Goal: Find contact information: Find contact information

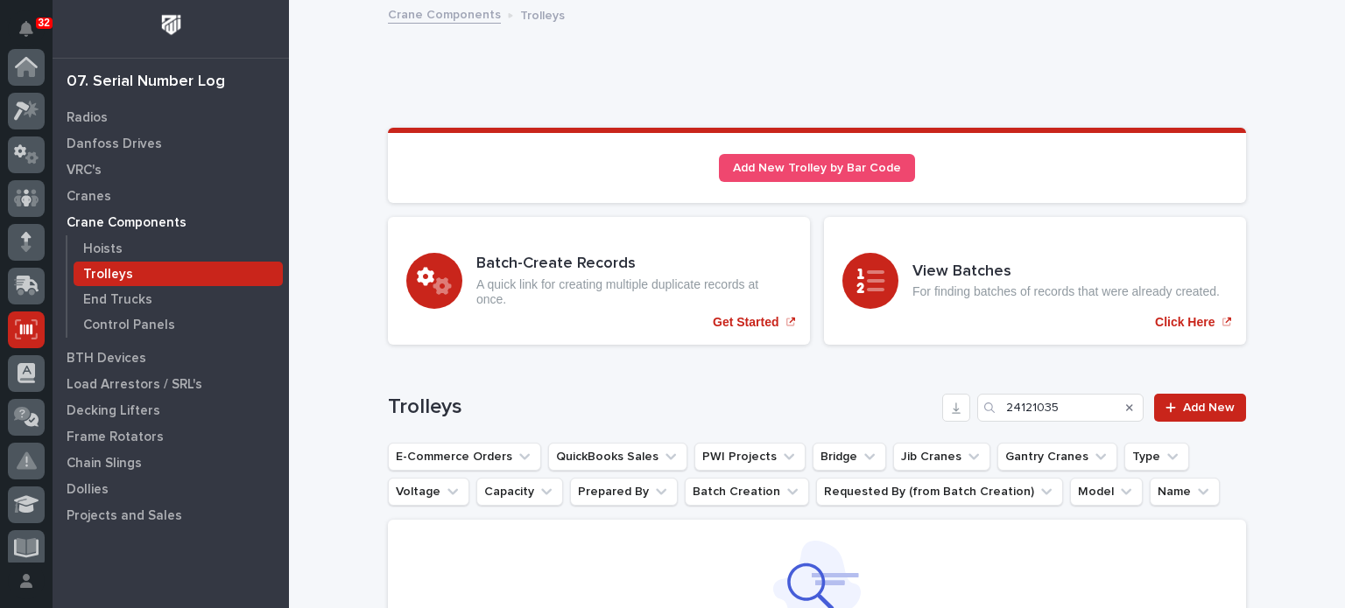
scroll to position [263, 0]
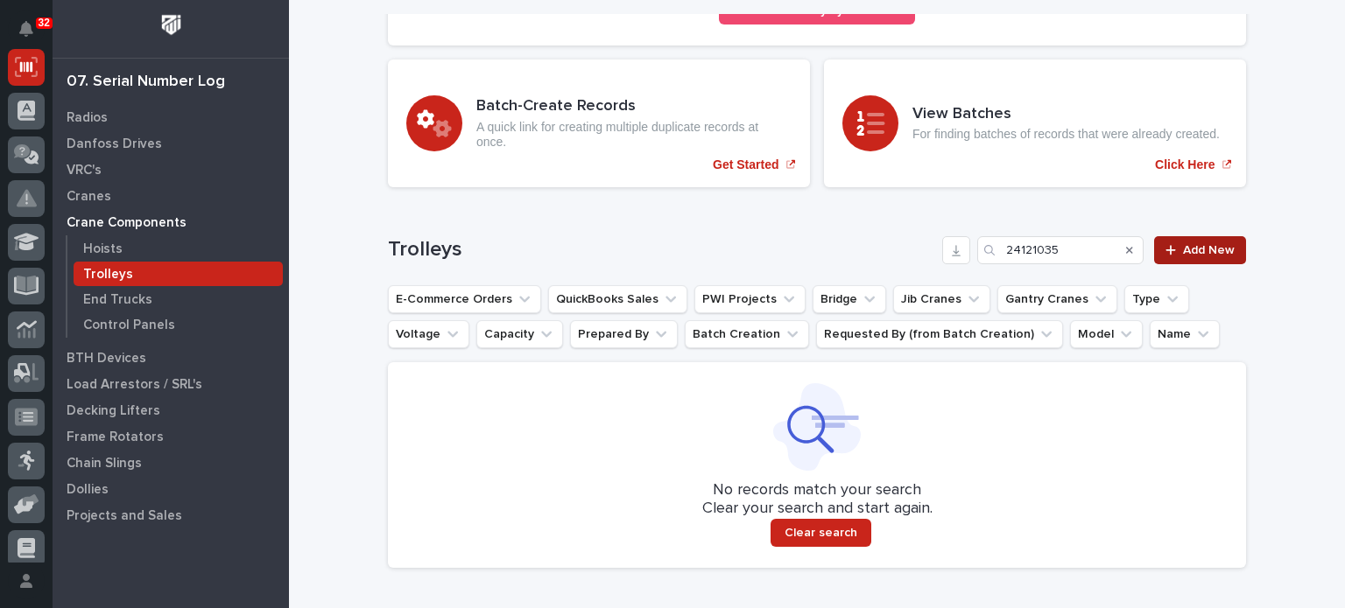
click at [1206, 244] on span "Add New" at bounding box center [1209, 250] width 52 height 12
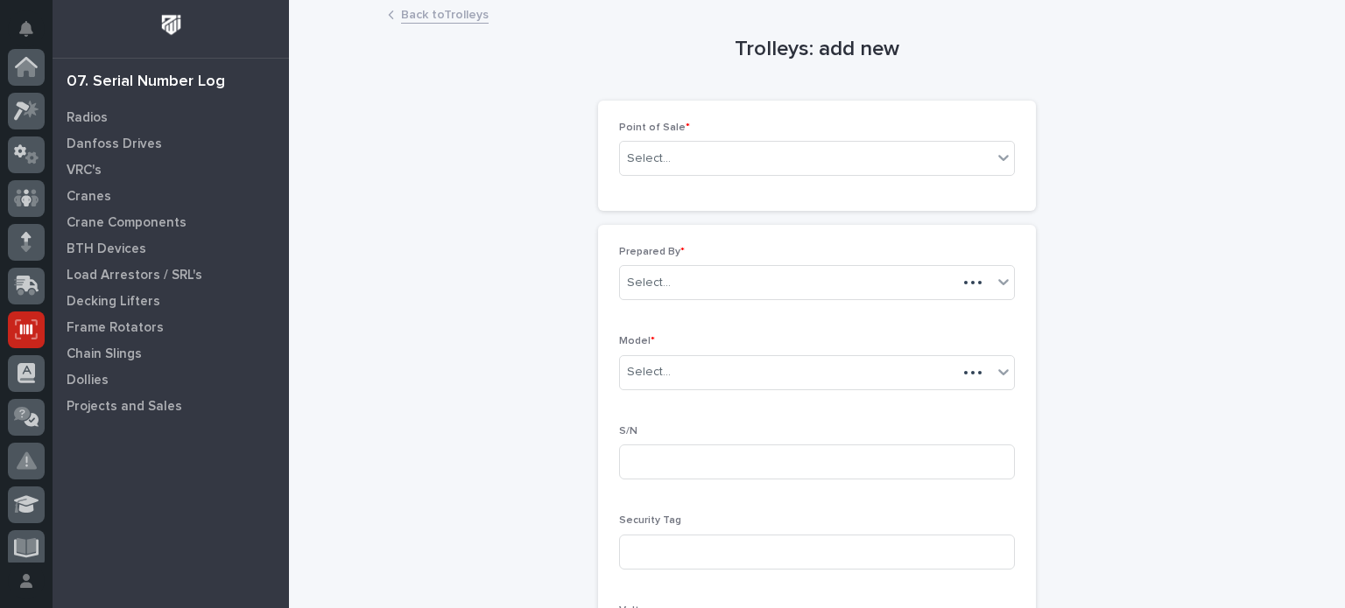
scroll to position [263, 0]
click at [975, 145] on div "Select..." at bounding box center [806, 158] width 372 height 29
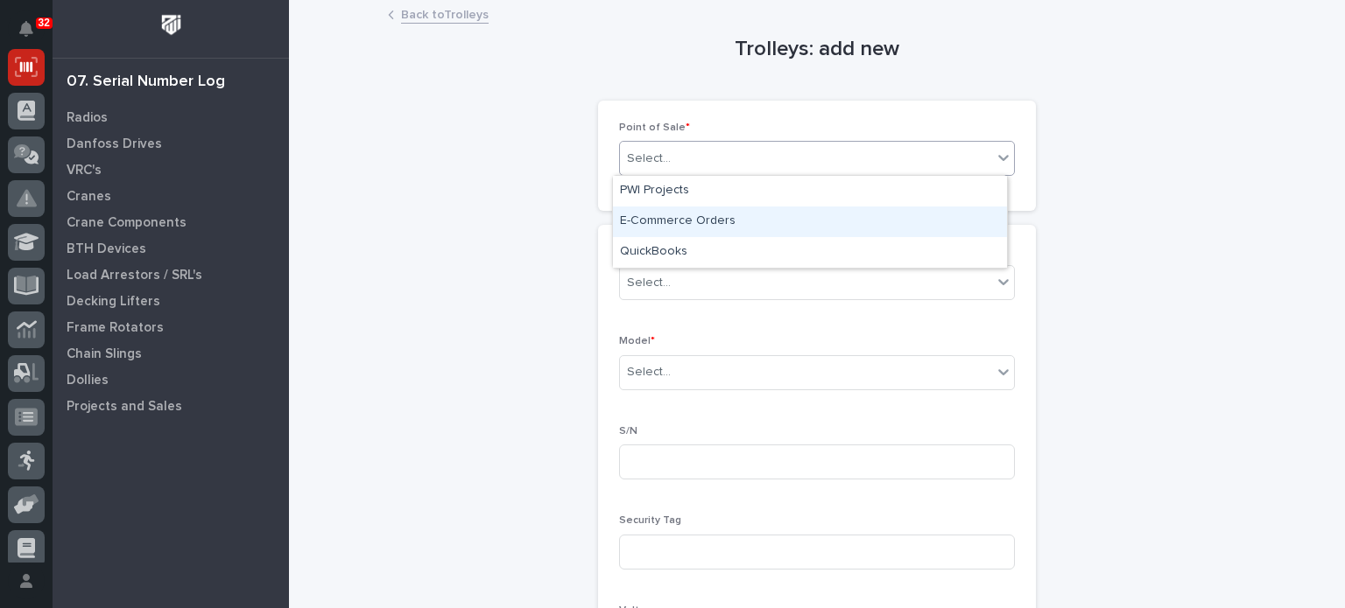
click at [944, 226] on div "E-Commerce Orders" at bounding box center [810, 222] width 394 height 31
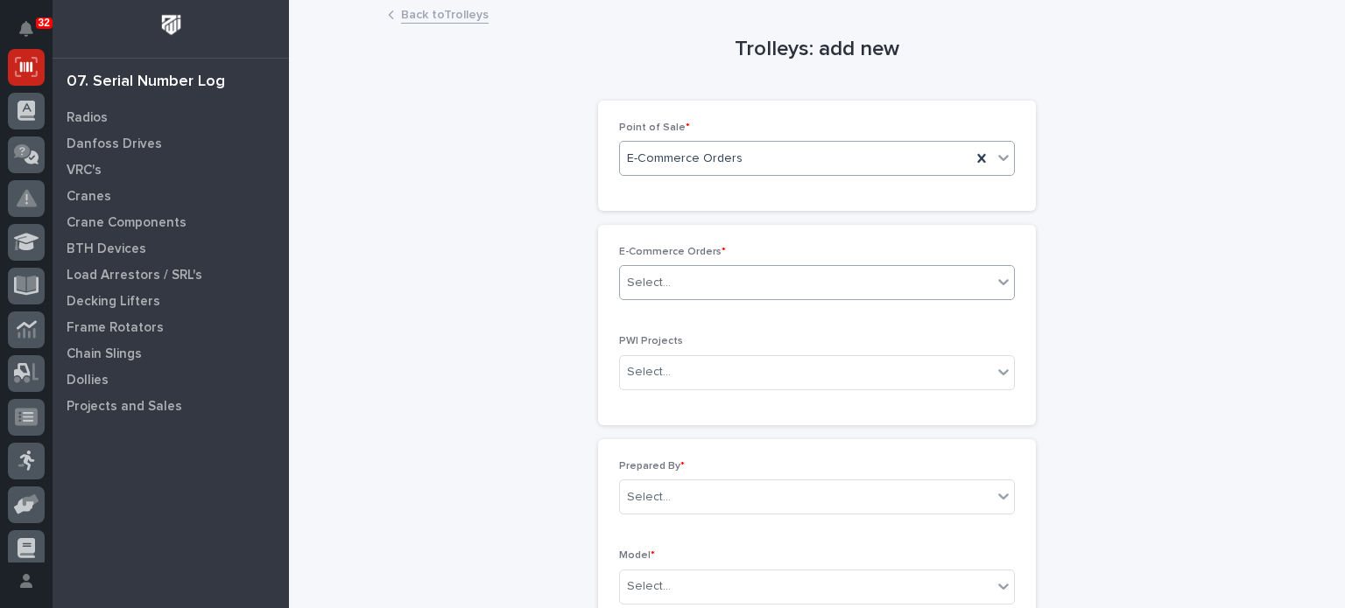
click at [868, 279] on div "Select..." at bounding box center [806, 283] width 372 height 29
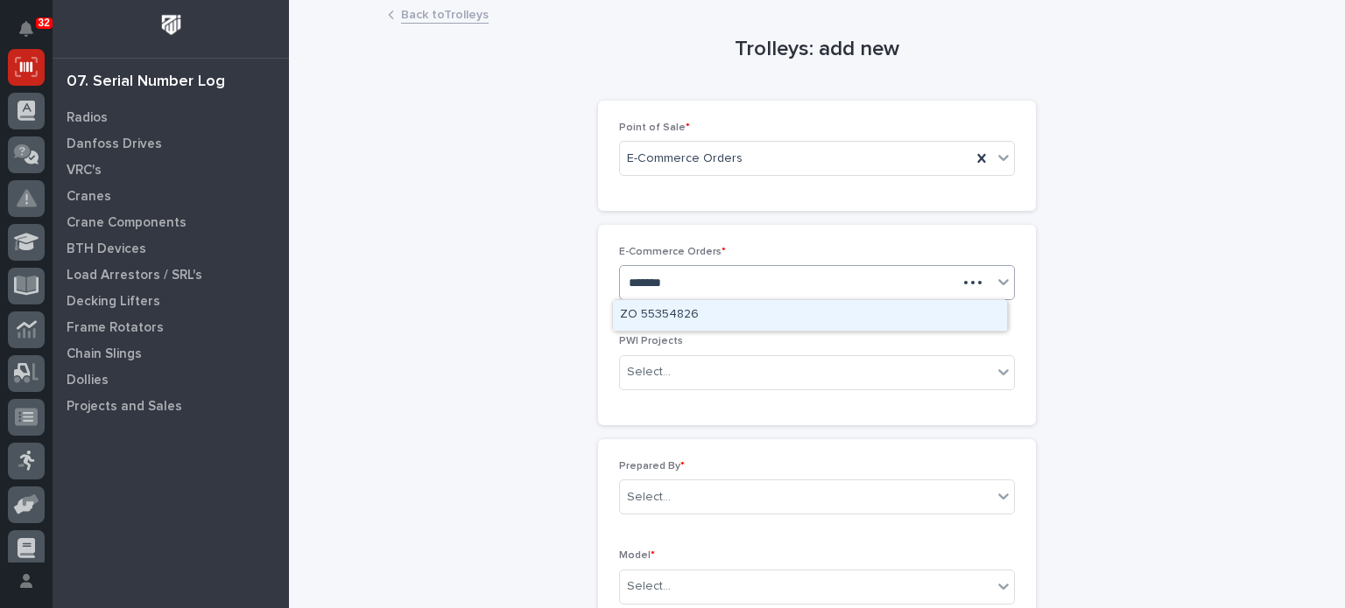
type input "********"
click at [867, 315] on div "ZO 55354826" at bounding box center [810, 315] width 394 height 31
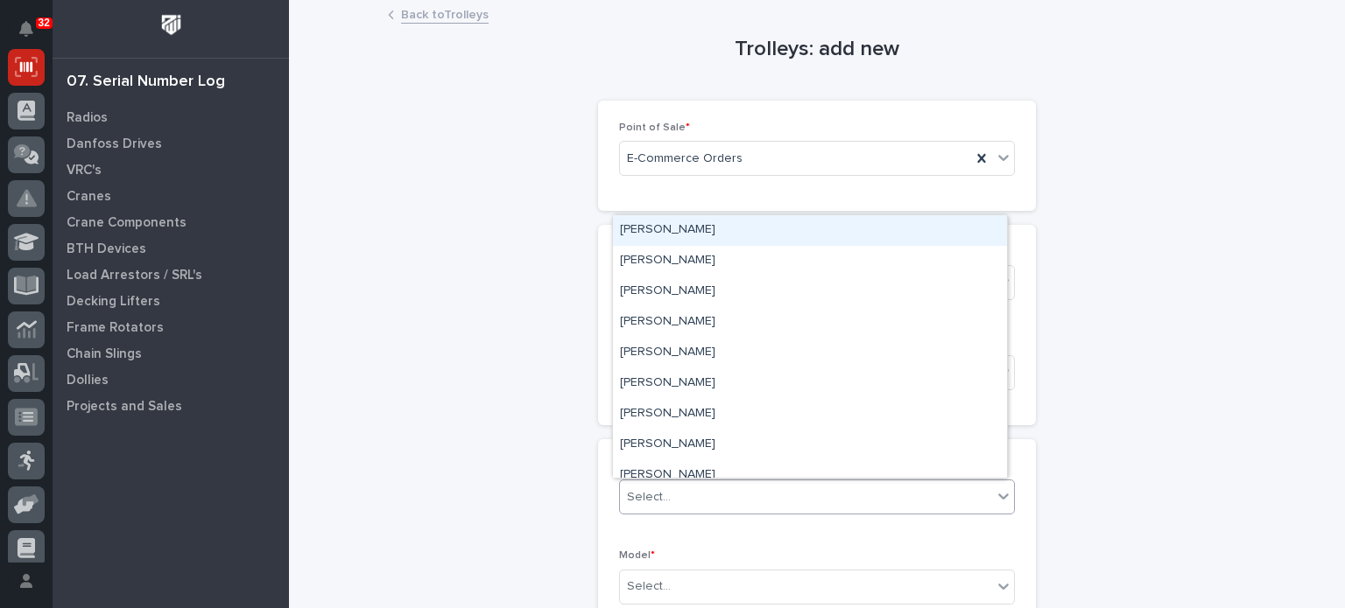
click at [838, 499] on div "Select..." at bounding box center [806, 497] width 372 height 29
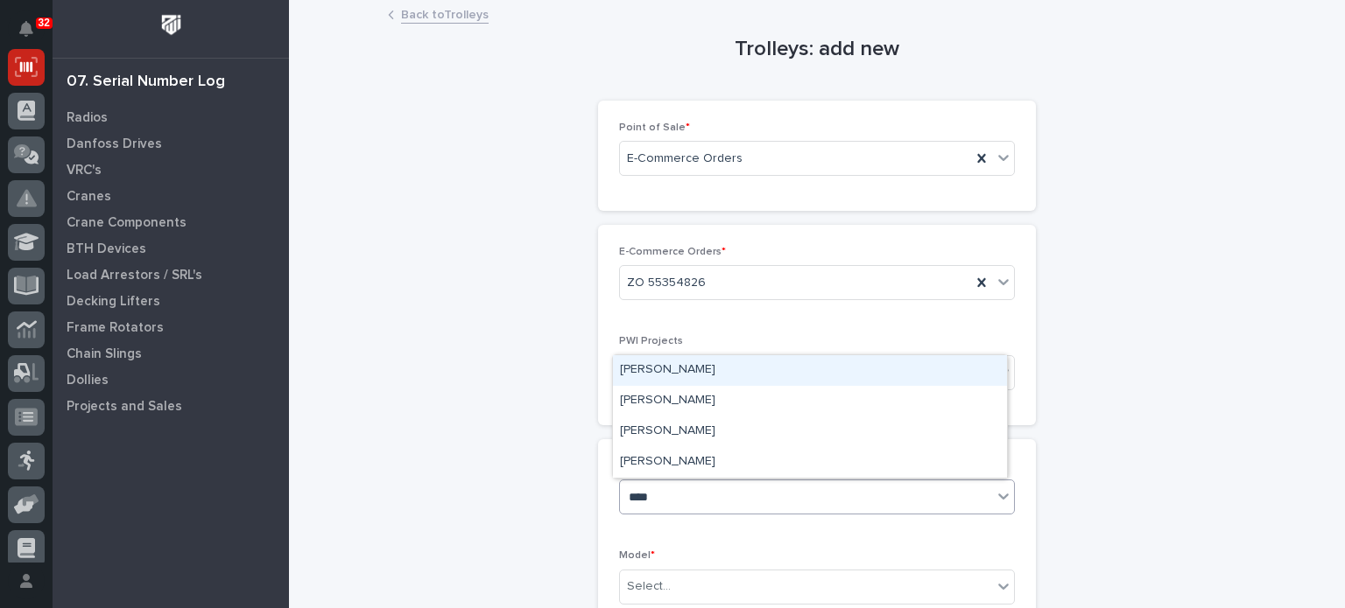
type input "*****"
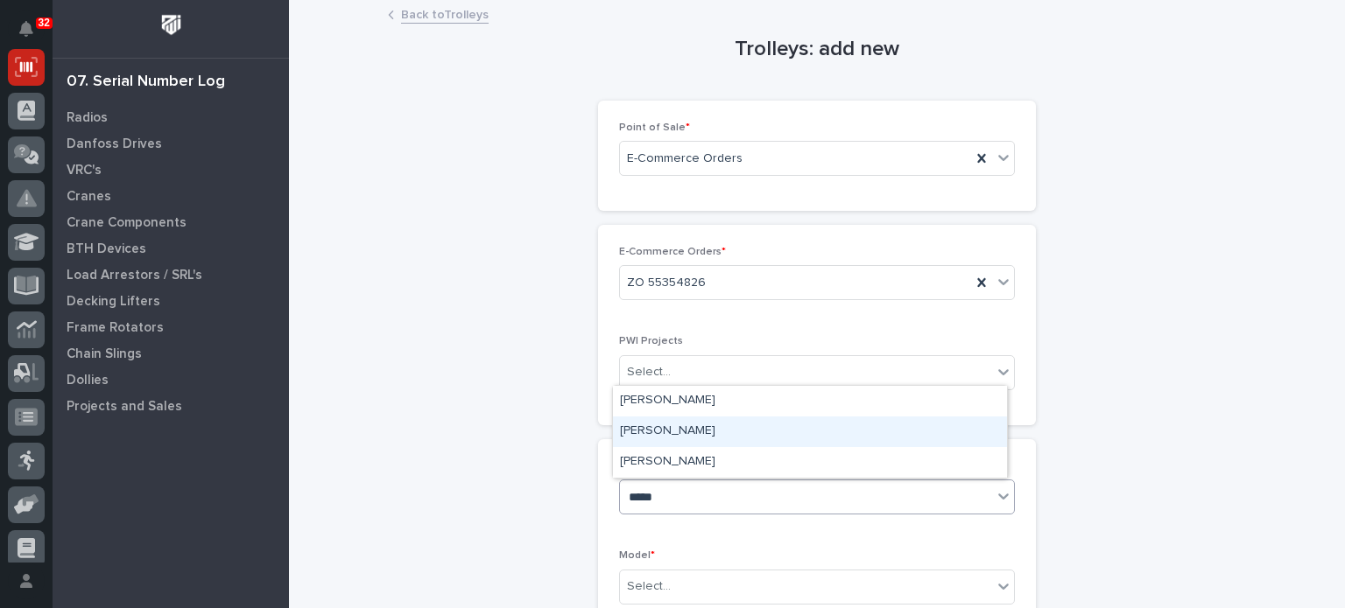
drag, startPoint x: 808, startPoint y: 446, endPoint x: 805, endPoint y: 432, distance: 14.4
click at [805, 432] on div "[PERSON_NAME]" at bounding box center [810, 432] width 394 height 31
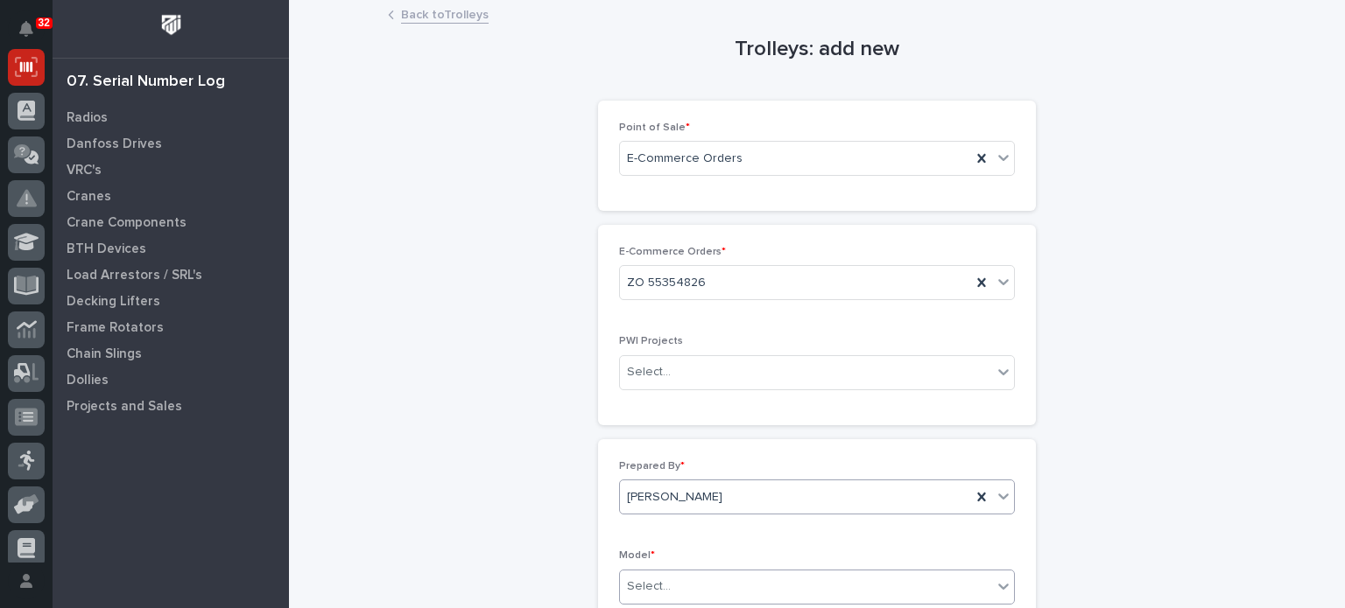
click at [770, 587] on div "Select..." at bounding box center [806, 587] width 372 height 29
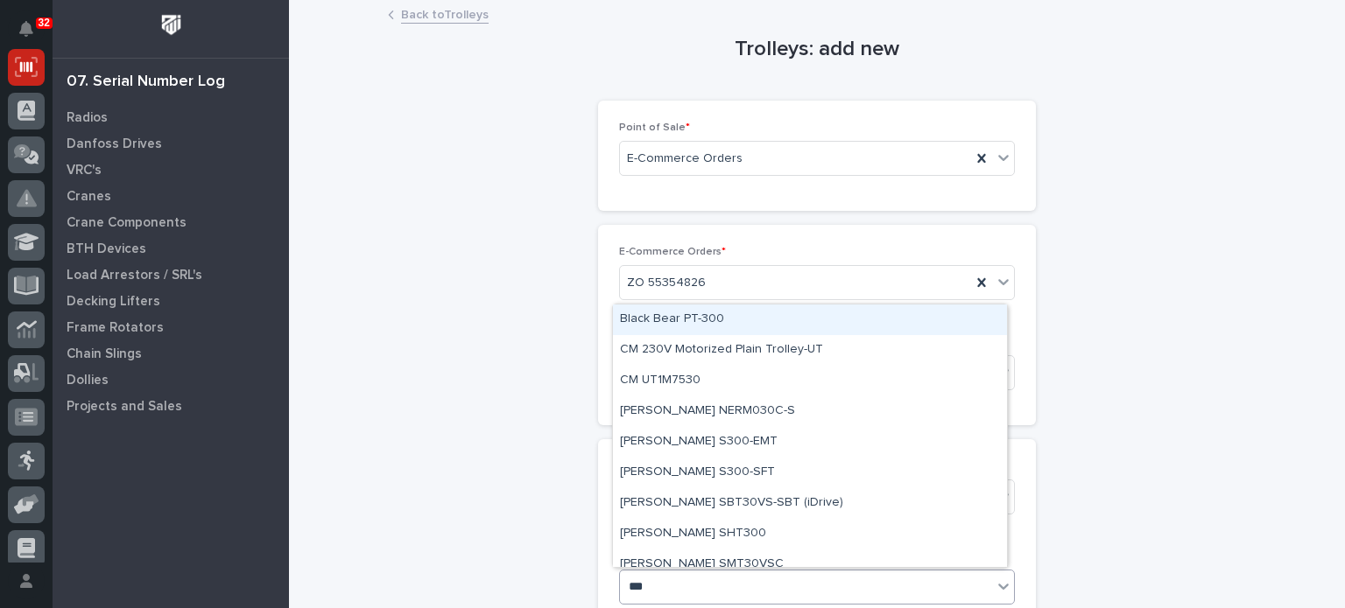
type input "****"
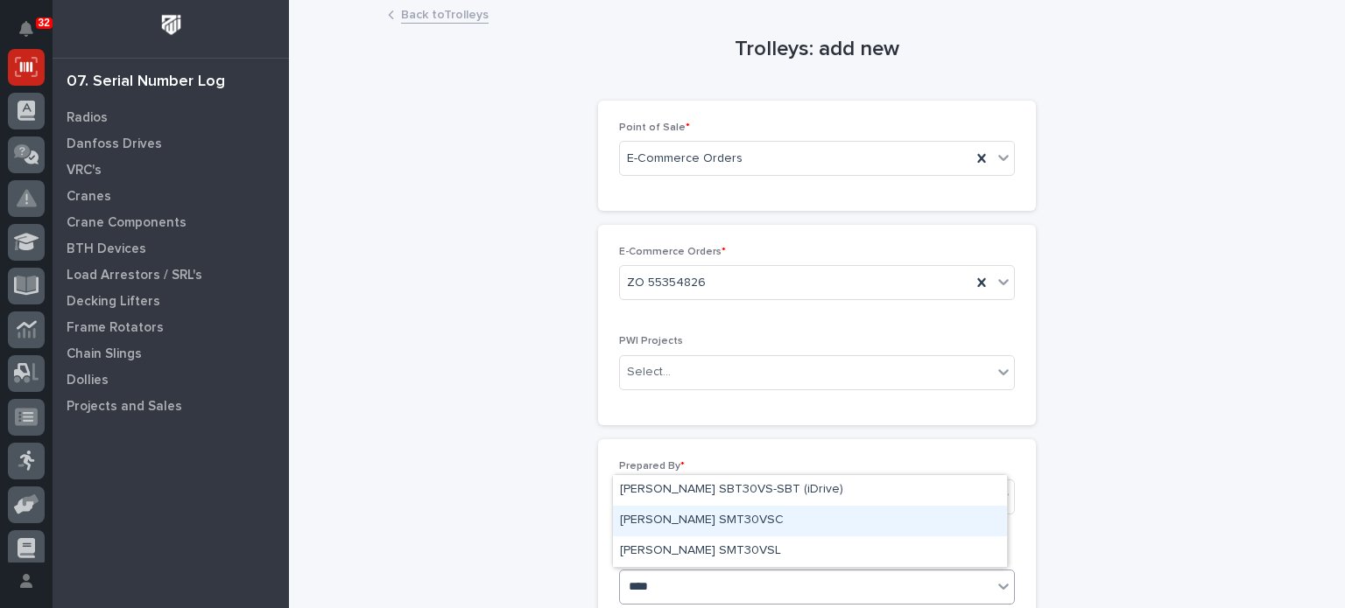
click at [733, 510] on div "Starke SMT30VSC" at bounding box center [810, 521] width 394 height 31
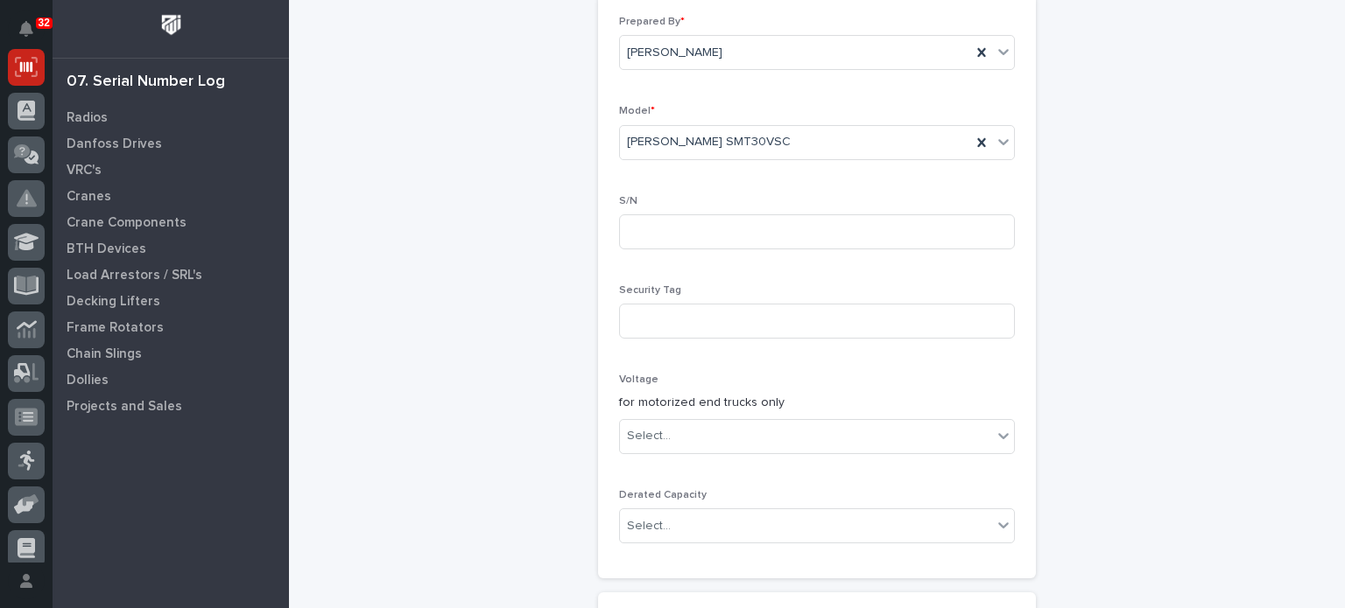
scroll to position [445, 0]
click at [823, 228] on input at bounding box center [817, 231] width 396 height 35
type input "25071074"
click at [757, 436] on div "Select..." at bounding box center [806, 436] width 372 height 29
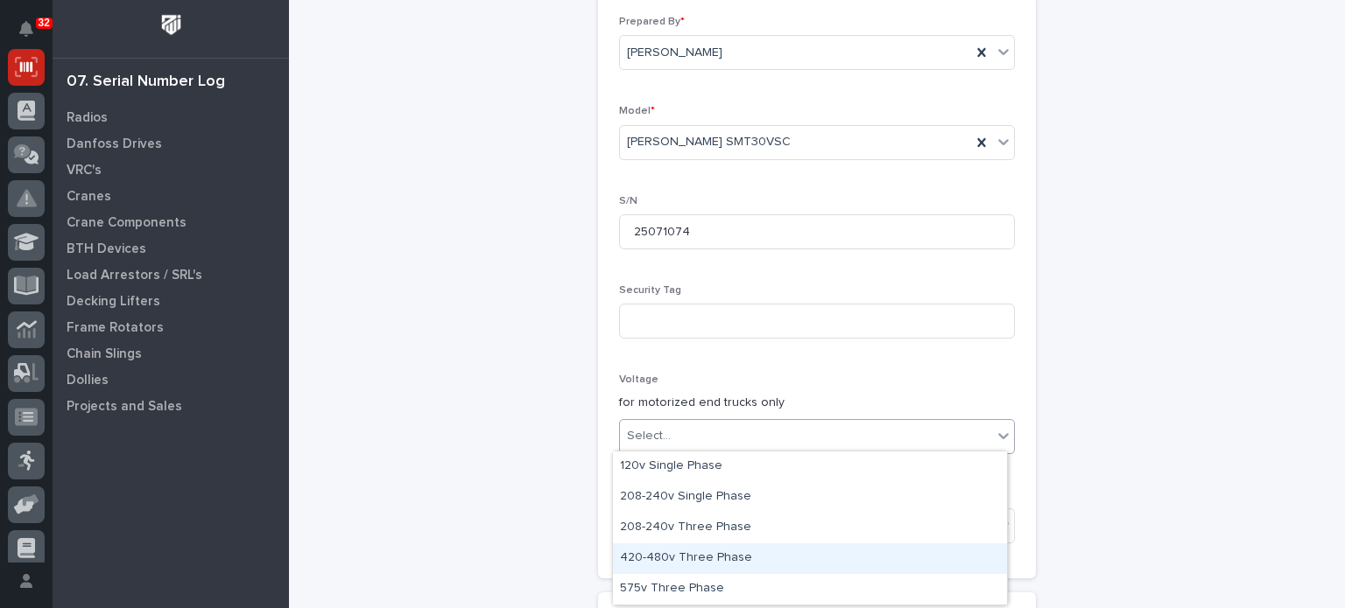
click at [743, 554] on div "420-480v Three Phase" at bounding box center [810, 559] width 394 height 31
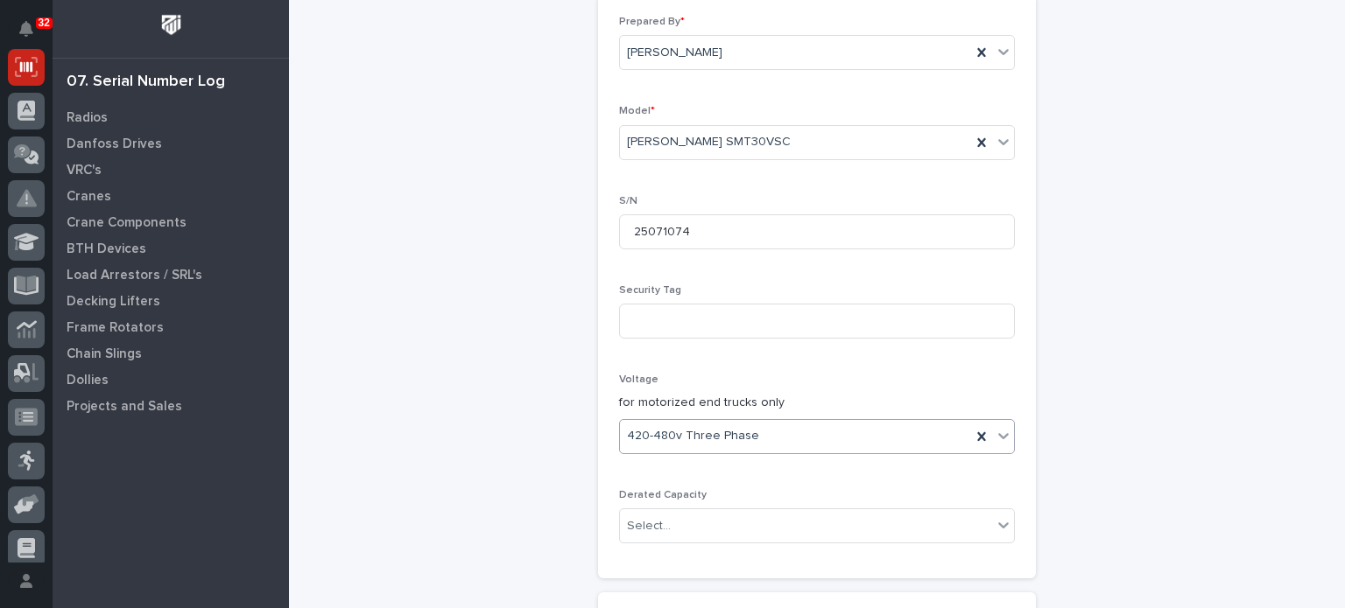
click at [1051, 458] on div "Trolleys: add new Loading... Saving… Loading... Saving… Loading... Saving… Poin…" at bounding box center [817, 261] width 858 height 1408
click at [1107, 413] on div "Trolleys: add new Loading... Saving… Loading... Saving… Loading... Saving… Poin…" at bounding box center [817, 261] width 858 height 1408
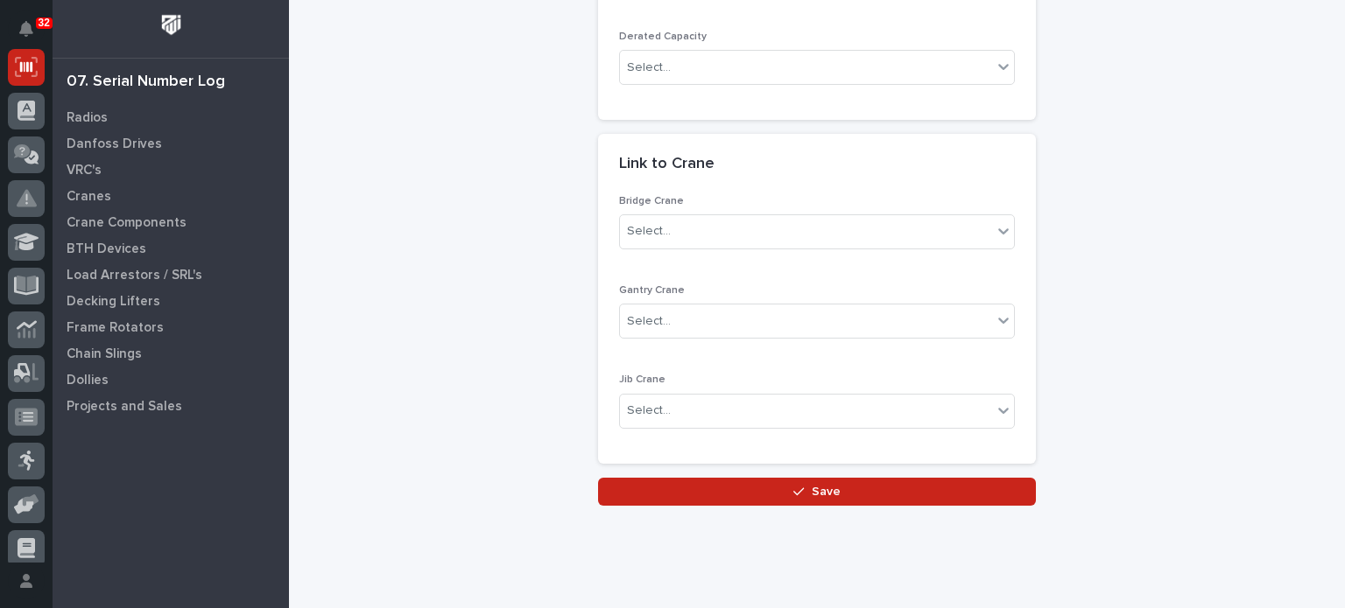
scroll to position [905, 0]
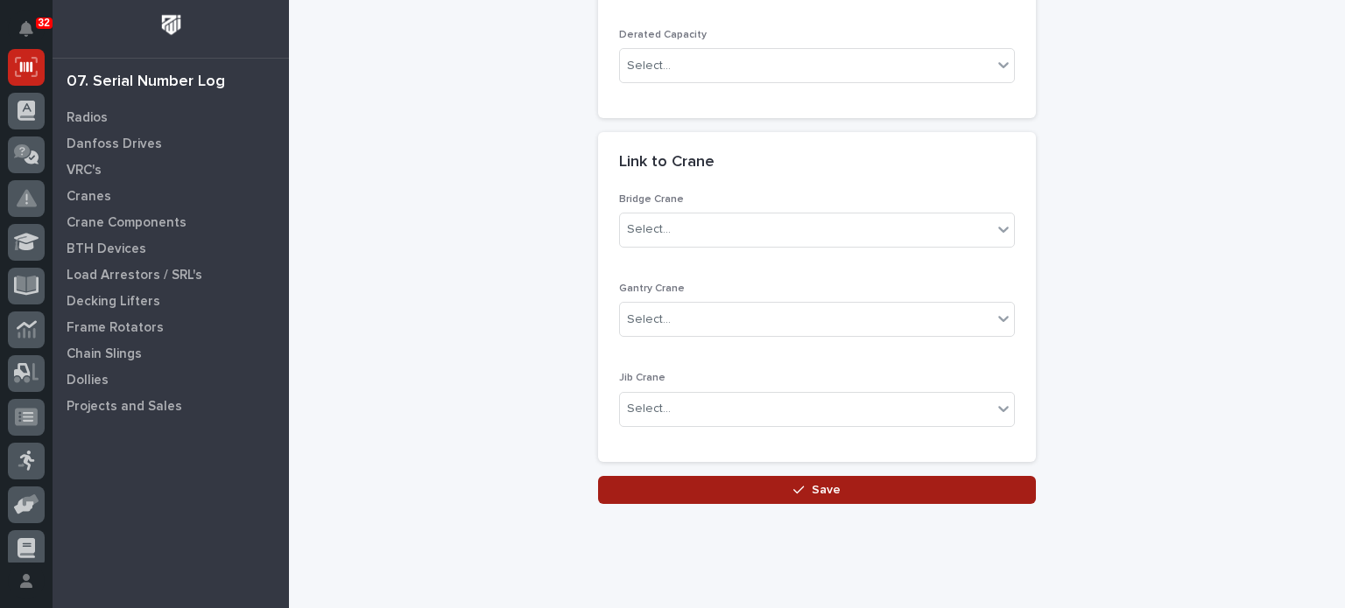
click at [913, 489] on button "Save" at bounding box center [817, 490] width 438 height 28
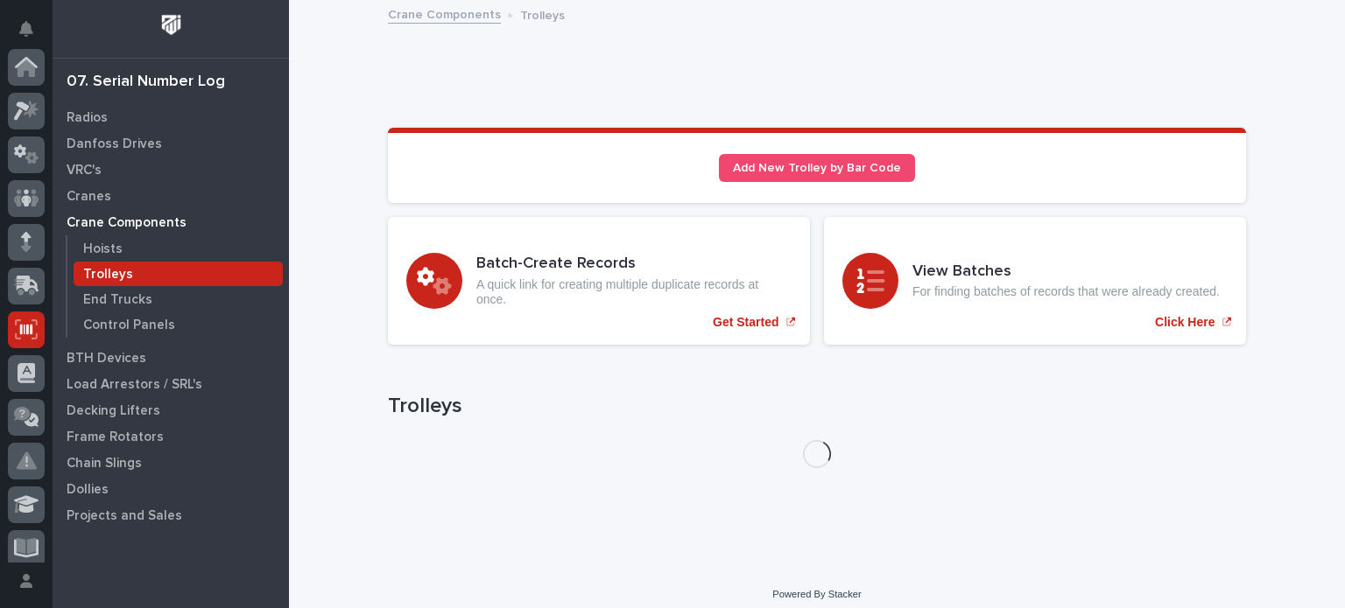
scroll to position [263, 0]
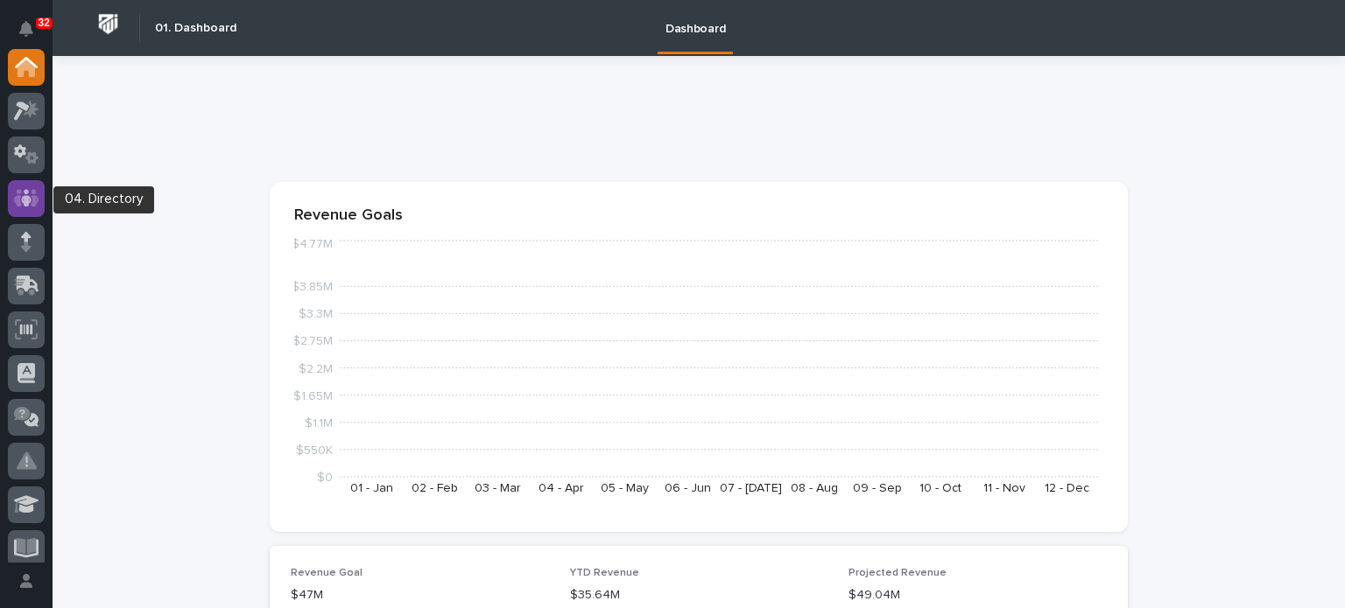
click at [28, 197] on icon at bounding box center [26, 198] width 11 height 18
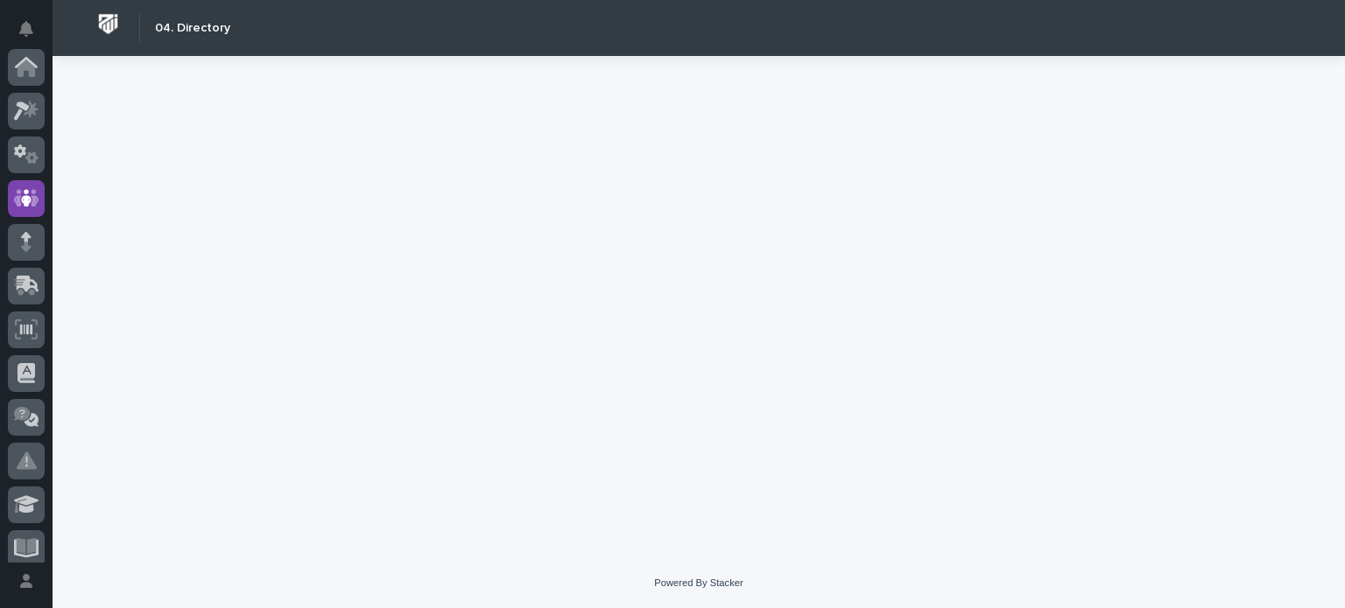
scroll to position [131, 0]
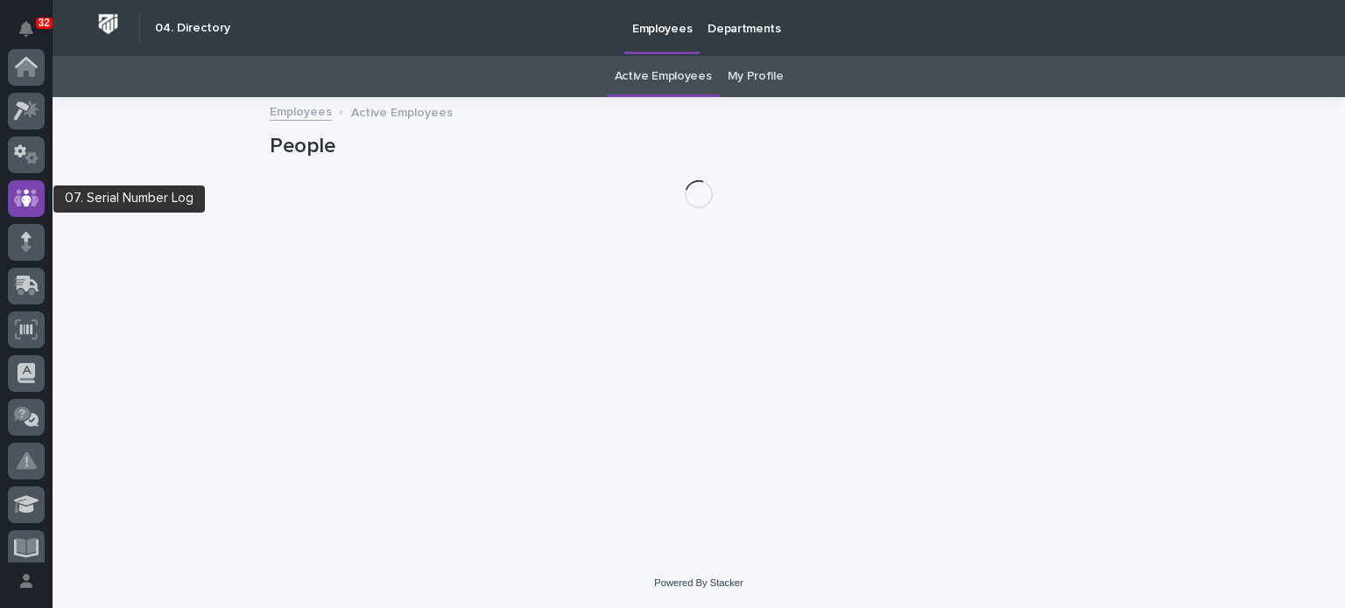
scroll to position [131, 0]
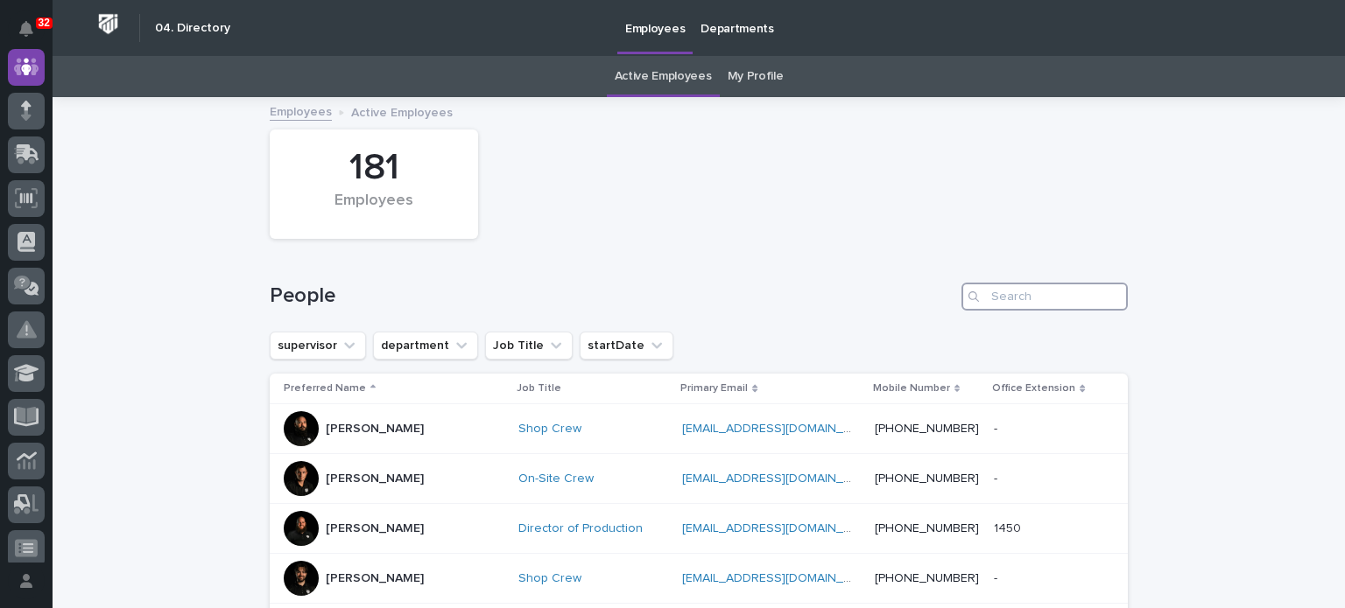
click at [1016, 290] on input "Search" at bounding box center [1044, 297] width 166 height 28
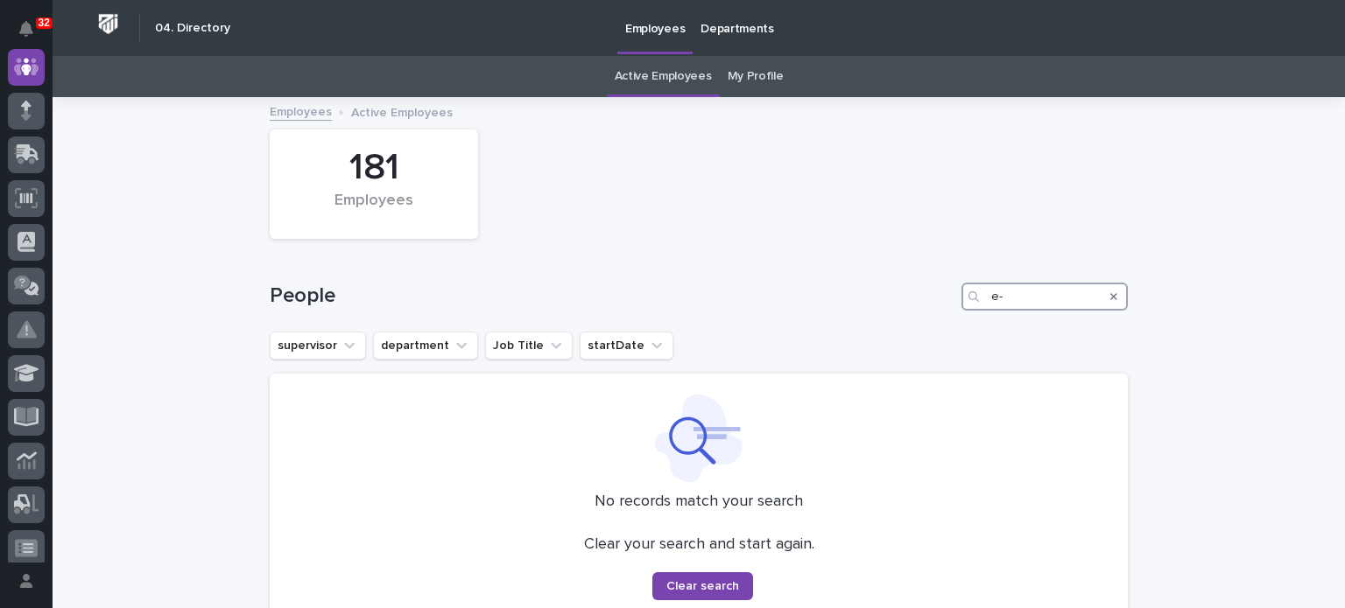
type input "e"
type input "o"
type input "z"
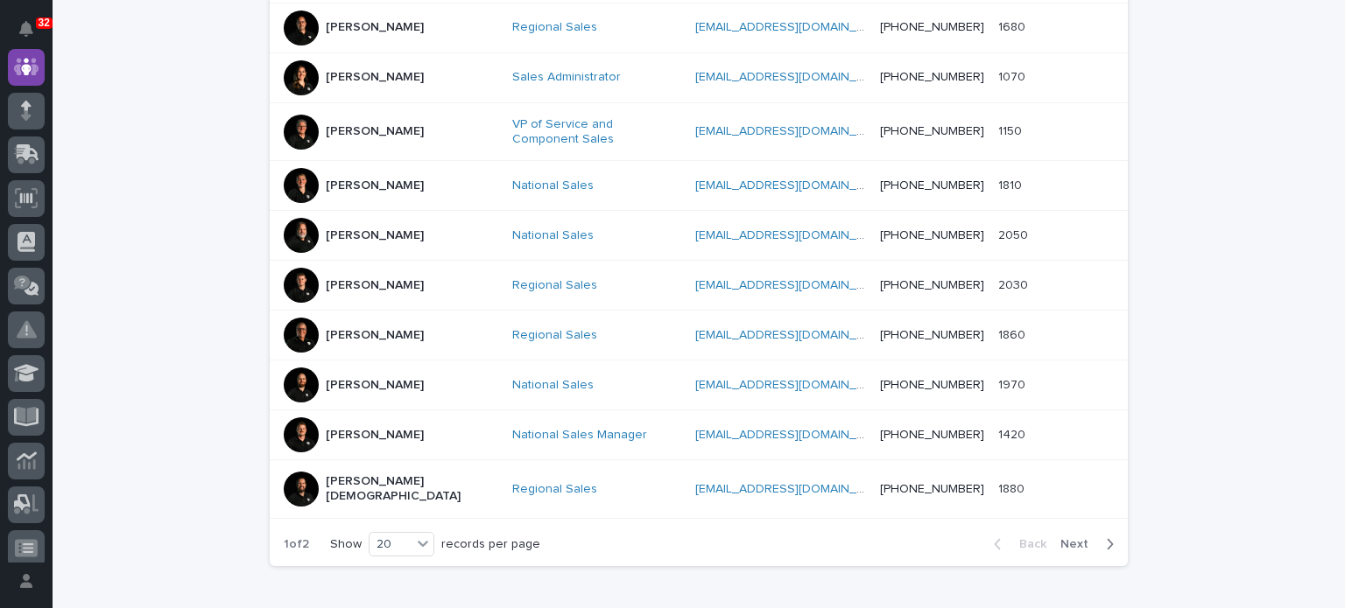
scroll to position [956, 0]
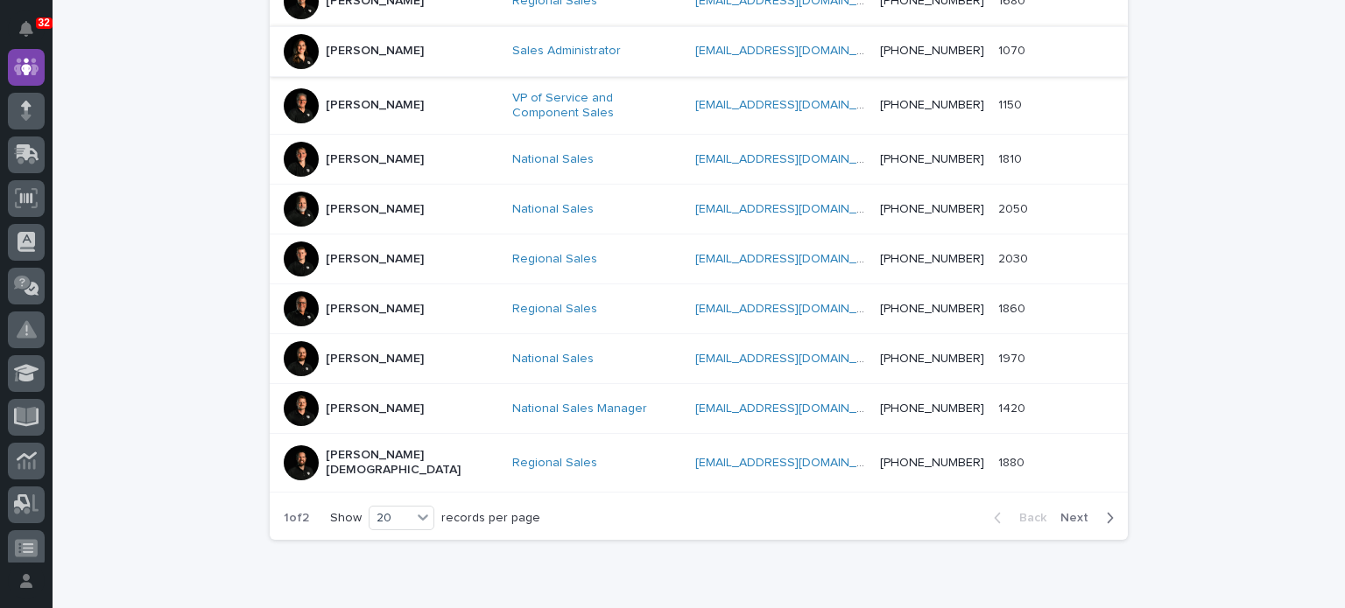
type input "sales"
click at [396, 44] on p "[PERSON_NAME]" at bounding box center [375, 51] width 98 height 15
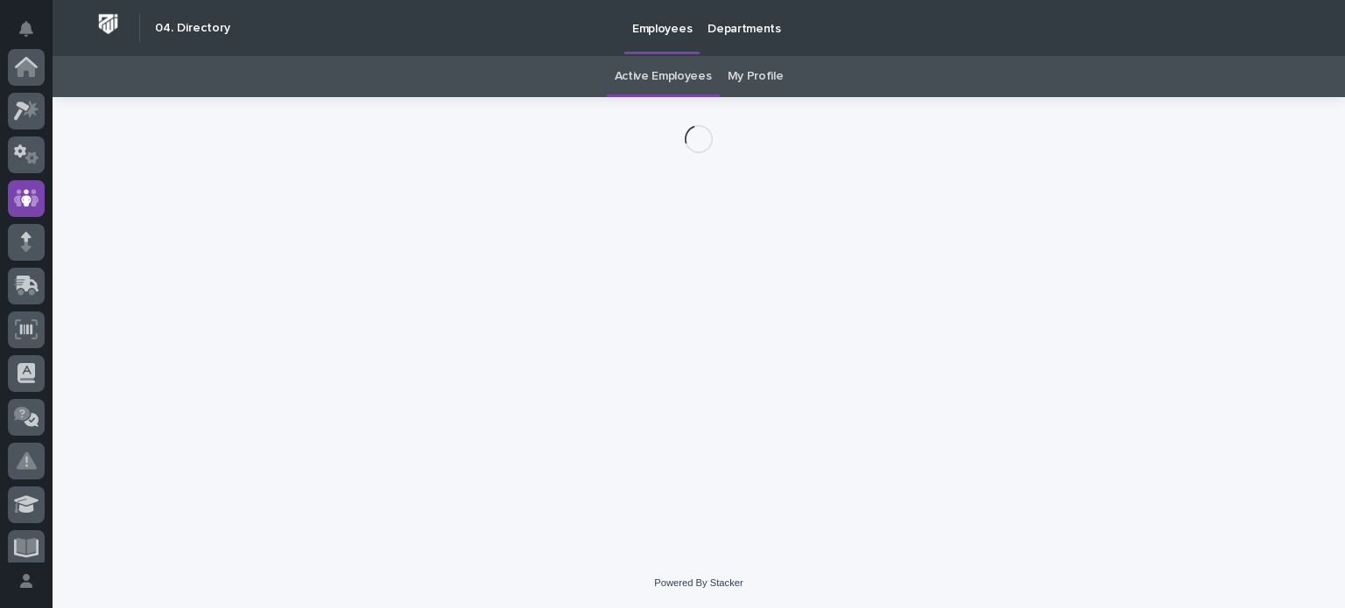
scroll to position [131, 0]
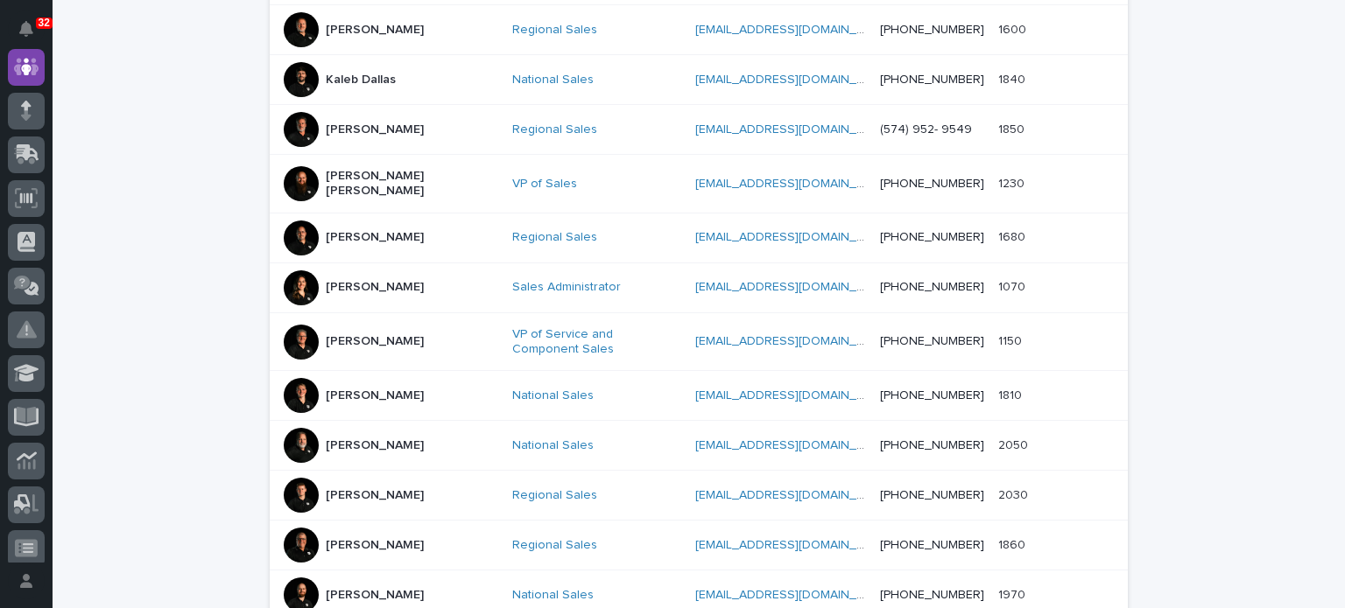
scroll to position [996, 0]
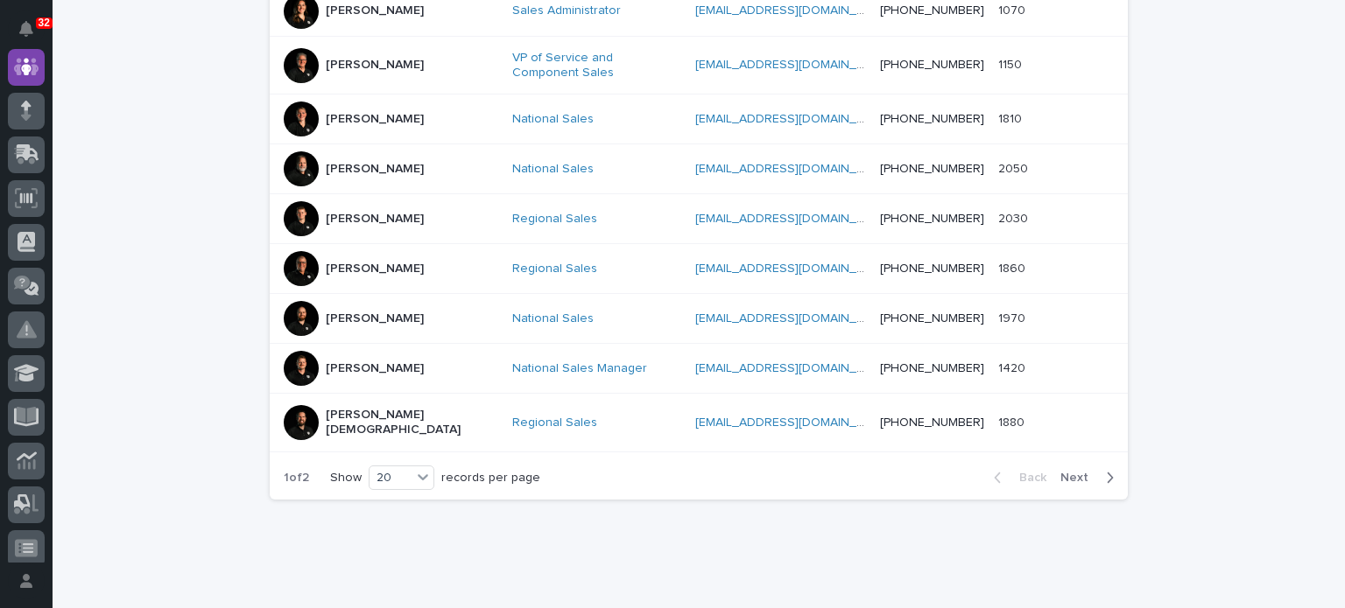
click at [1065, 472] on span "Next" at bounding box center [1079, 478] width 39 height 12
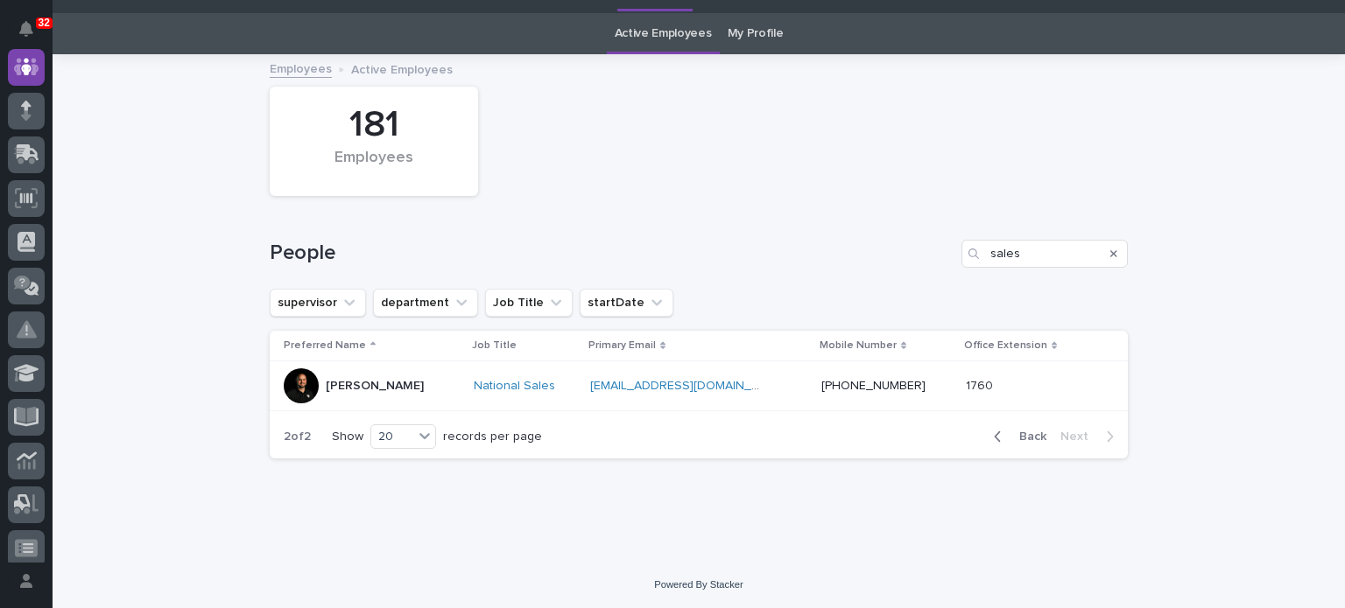
click at [1030, 433] on span "Back" at bounding box center [1028, 437] width 38 height 12
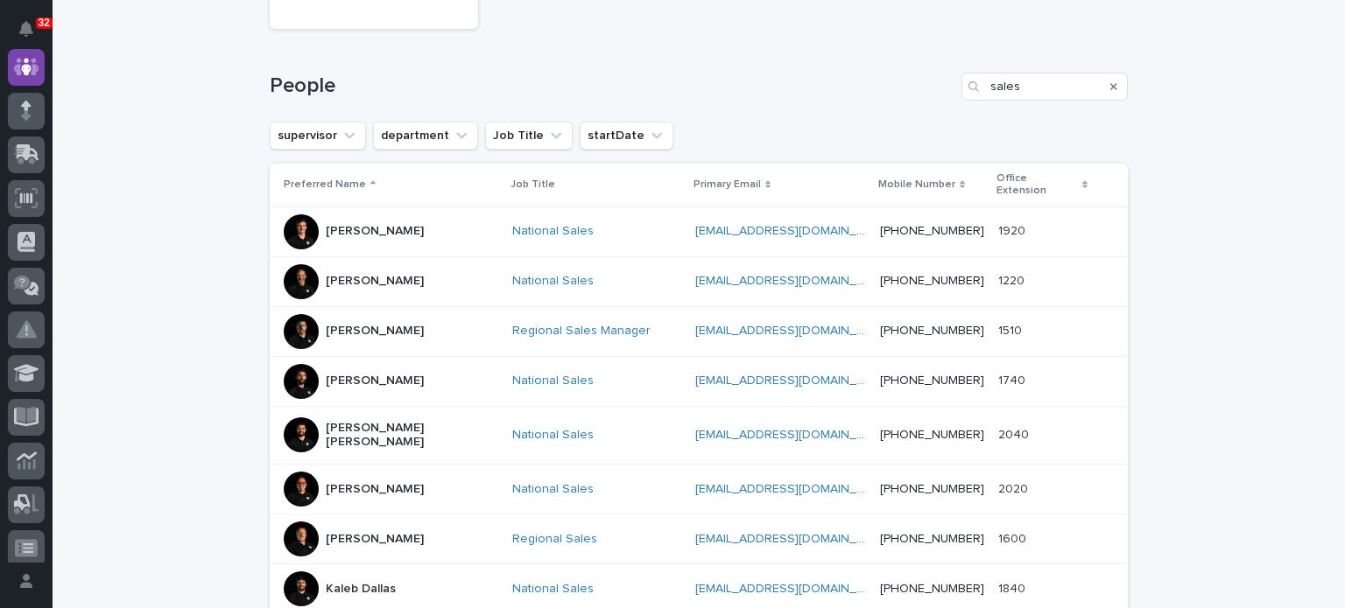
scroll to position [210, 0]
click at [527, 324] on link "Regional Sales Manager" at bounding box center [581, 331] width 138 height 15
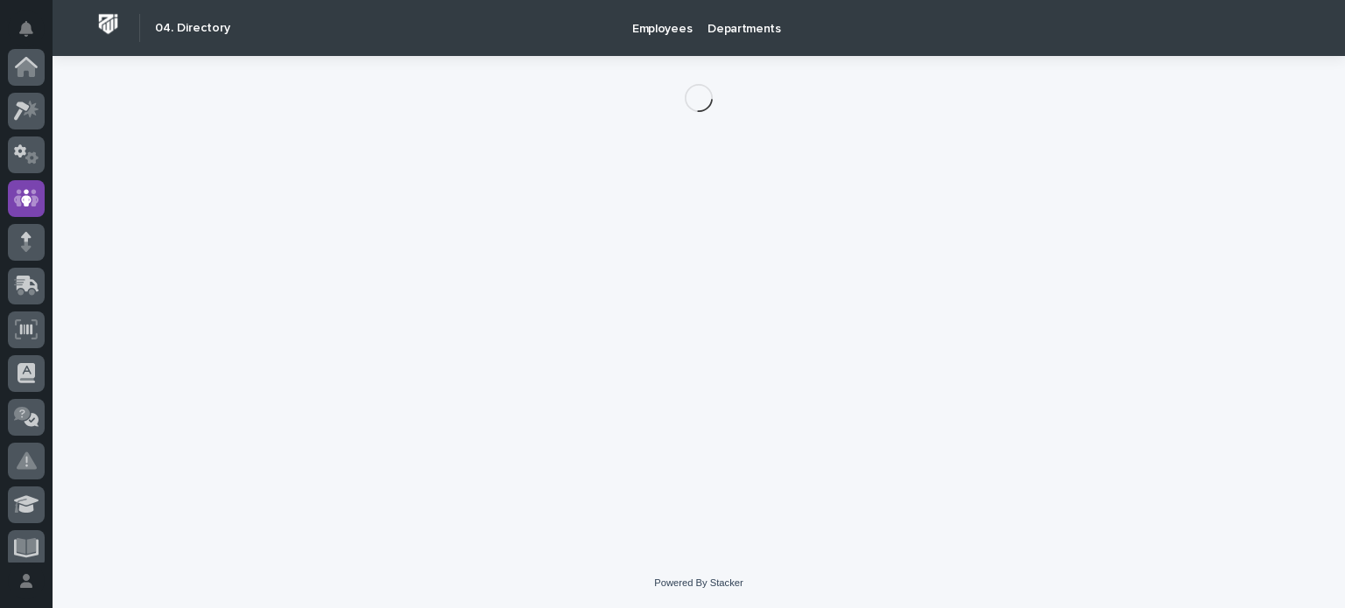
scroll to position [131, 0]
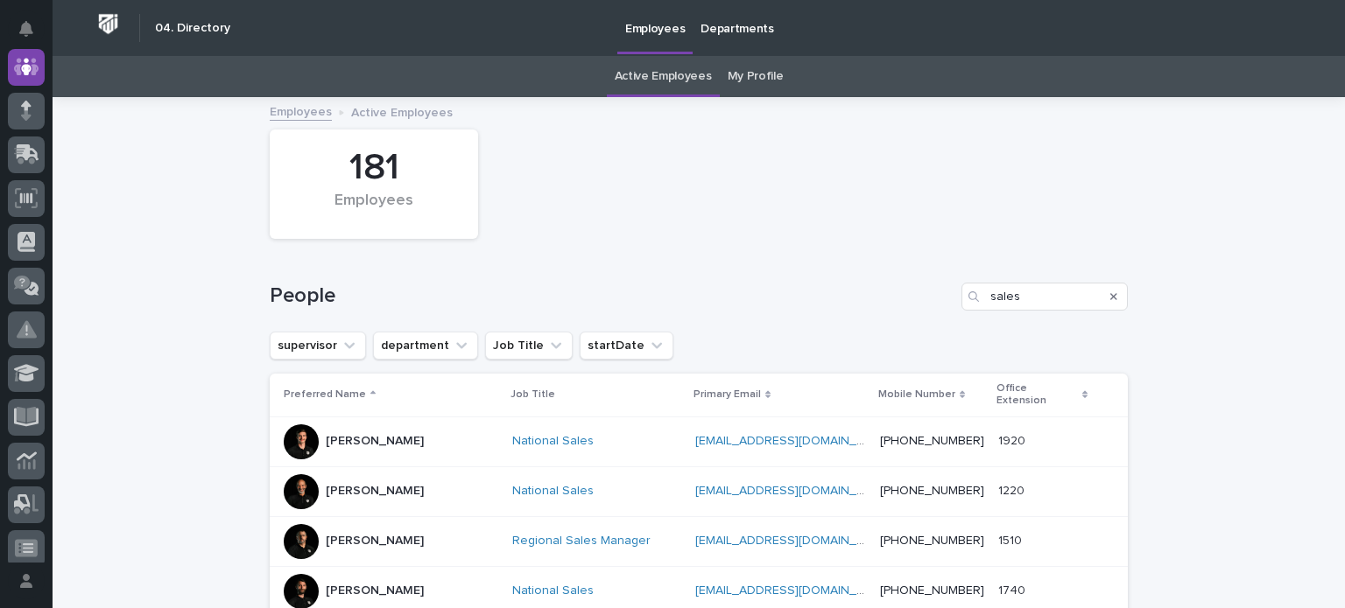
scroll to position [56, 0]
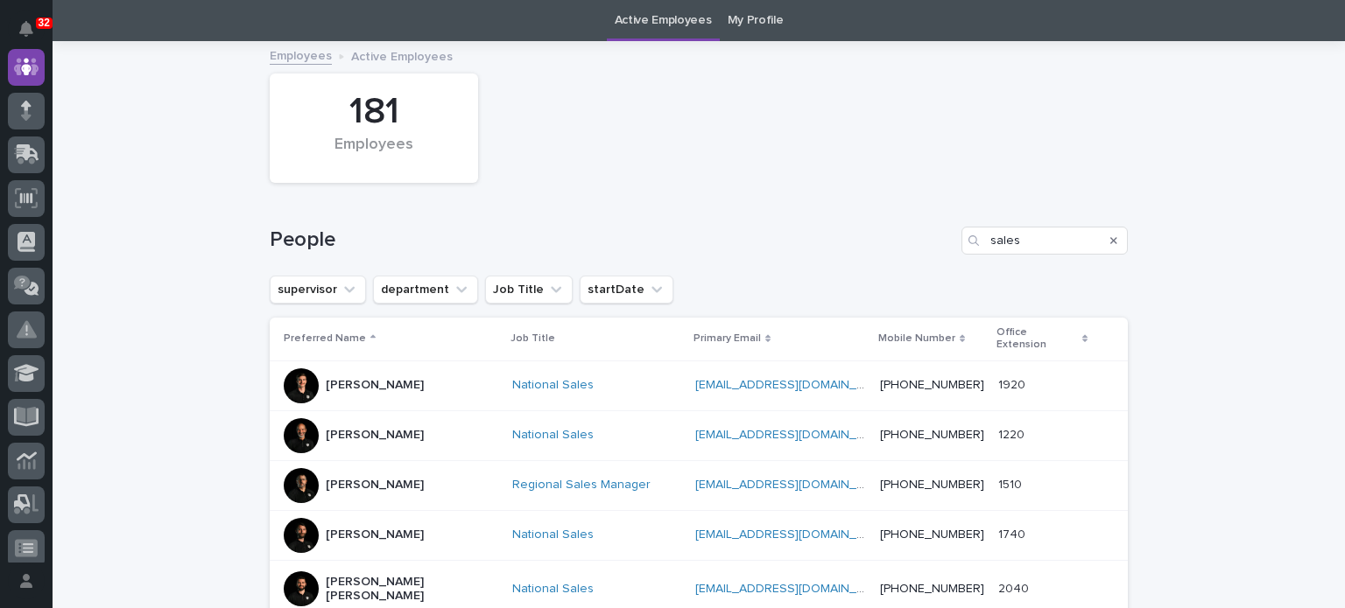
click at [336, 478] on p "[PERSON_NAME]" at bounding box center [375, 485] width 98 height 15
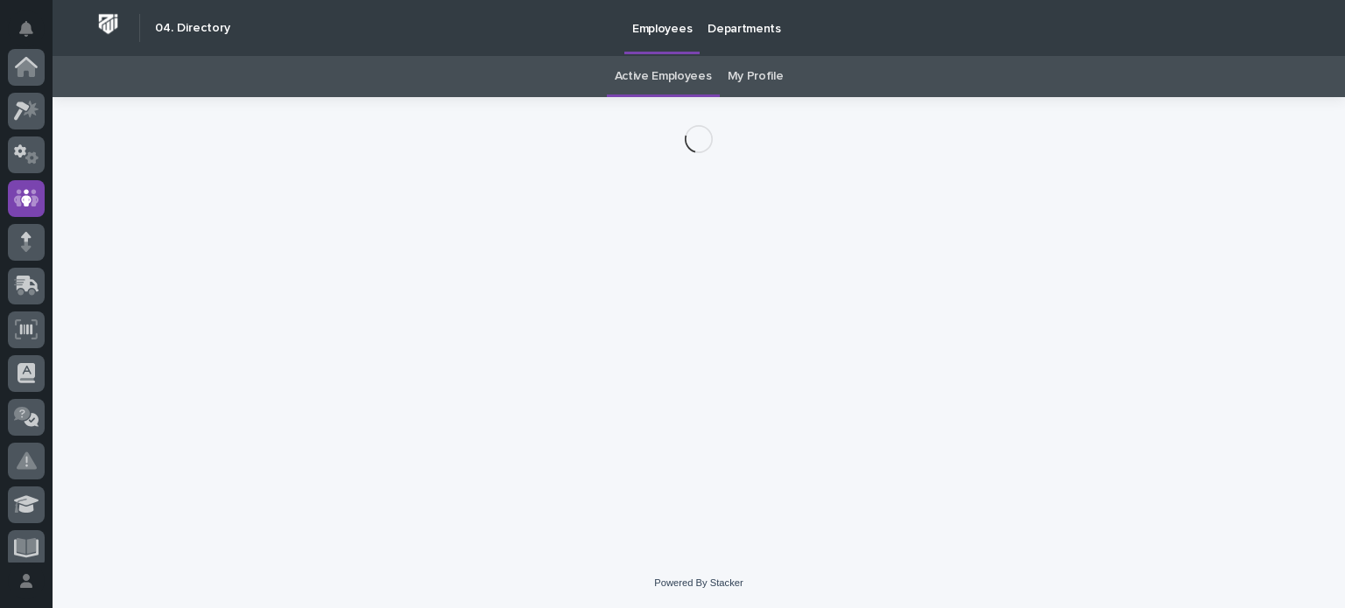
scroll to position [131, 0]
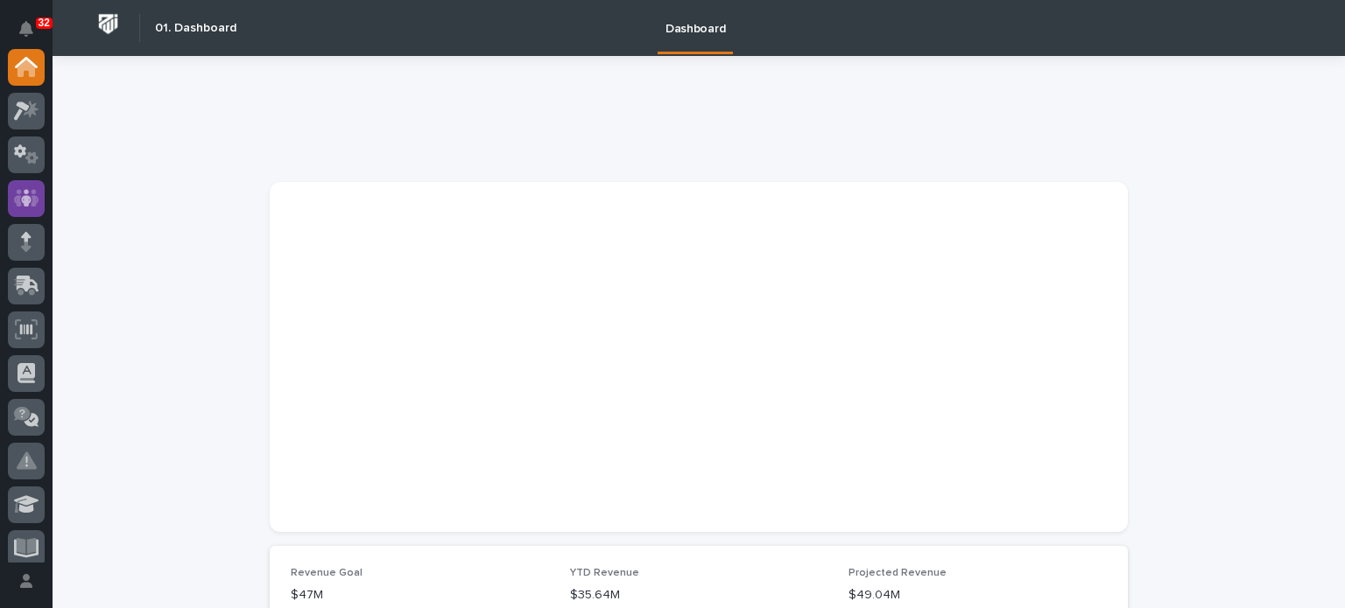
click at [35, 192] on icon at bounding box center [26, 198] width 25 height 18
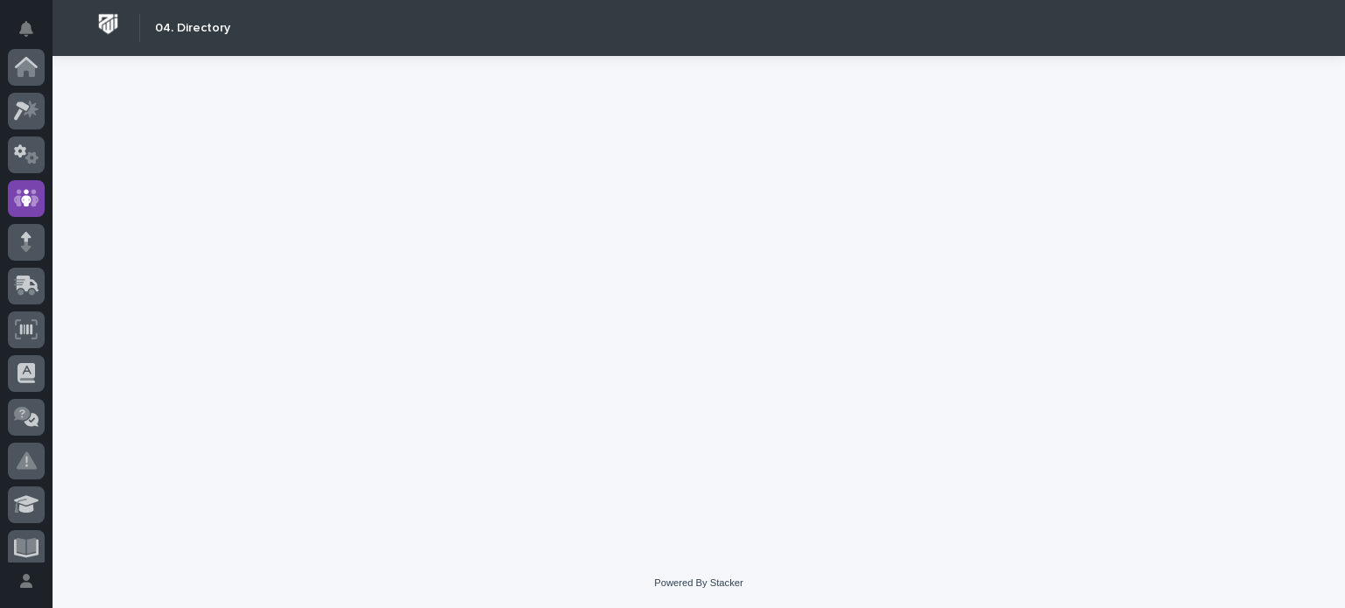
scroll to position [131, 0]
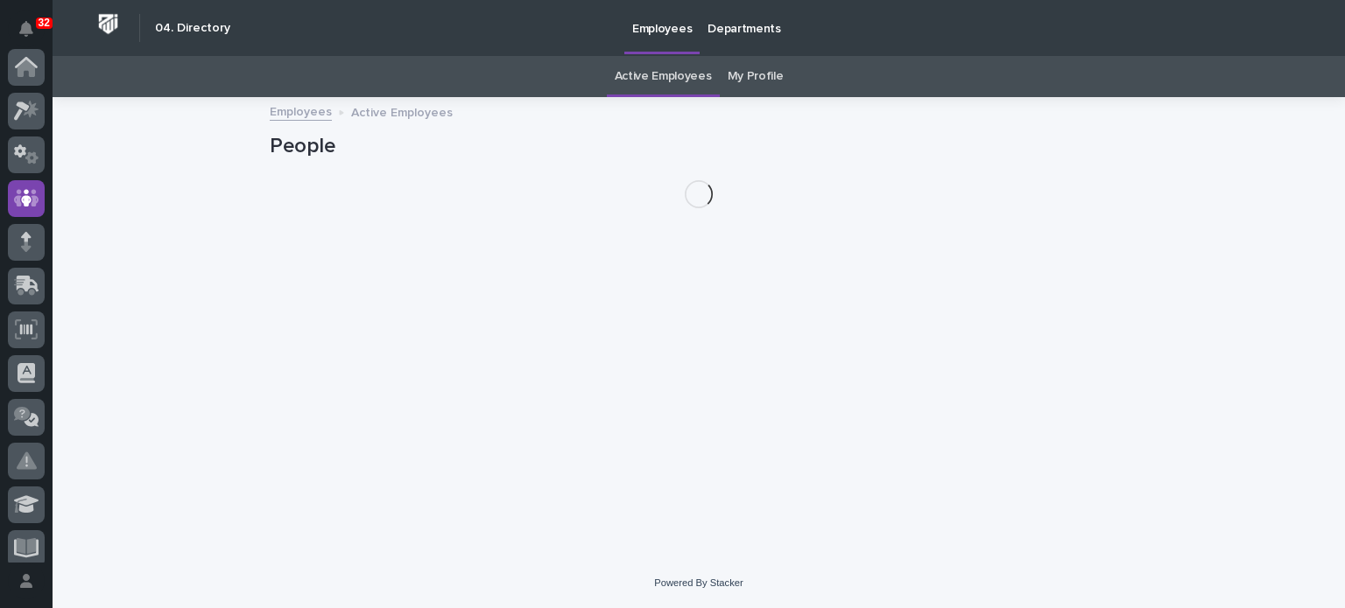
scroll to position [131, 0]
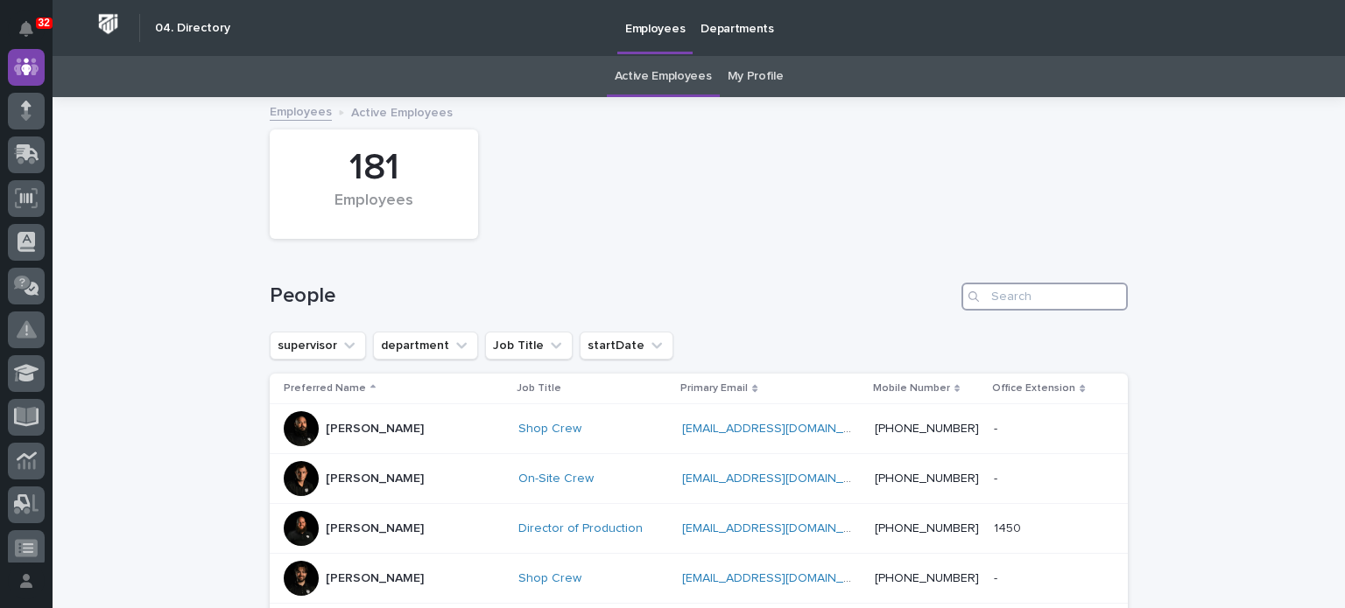
click at [1044, 287] on input "Search" at bounding box center [1044, 297] width 166 height 28
type input "cal"
click at [388, 468] on div "[PERSON_NAME]" at bounding box center [375, 477] width 98 height 18
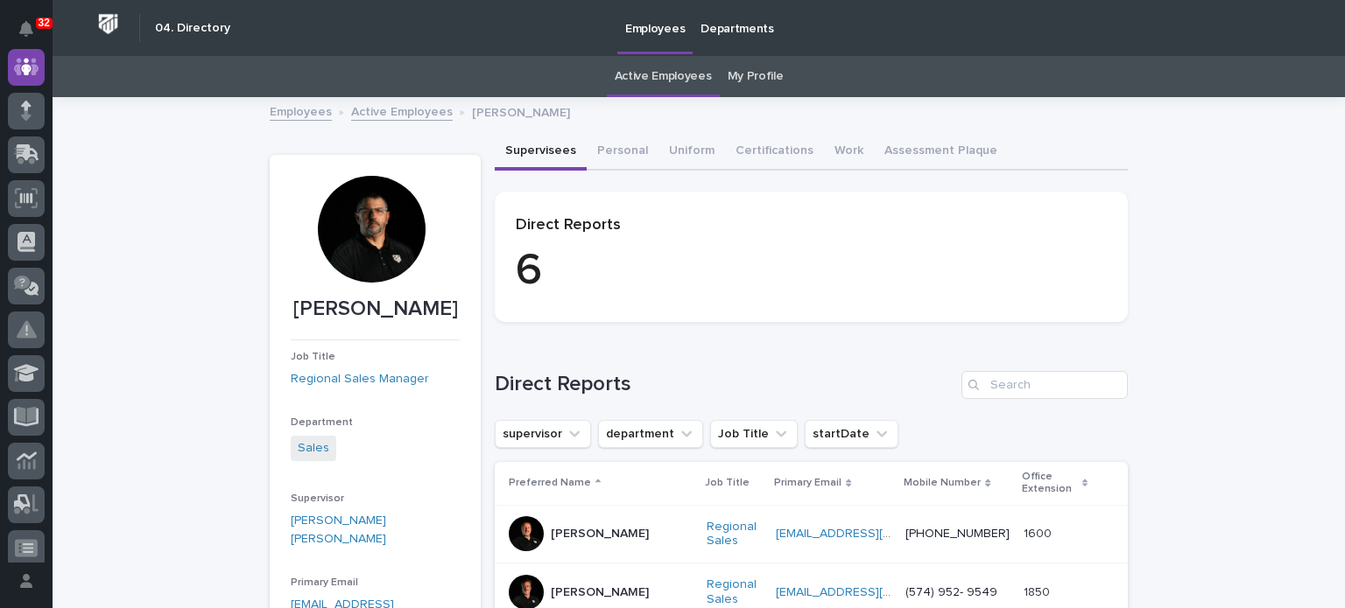
click at [413, 108] on link "Active Employees" at bounding box center [402, 111] width 102 height 20
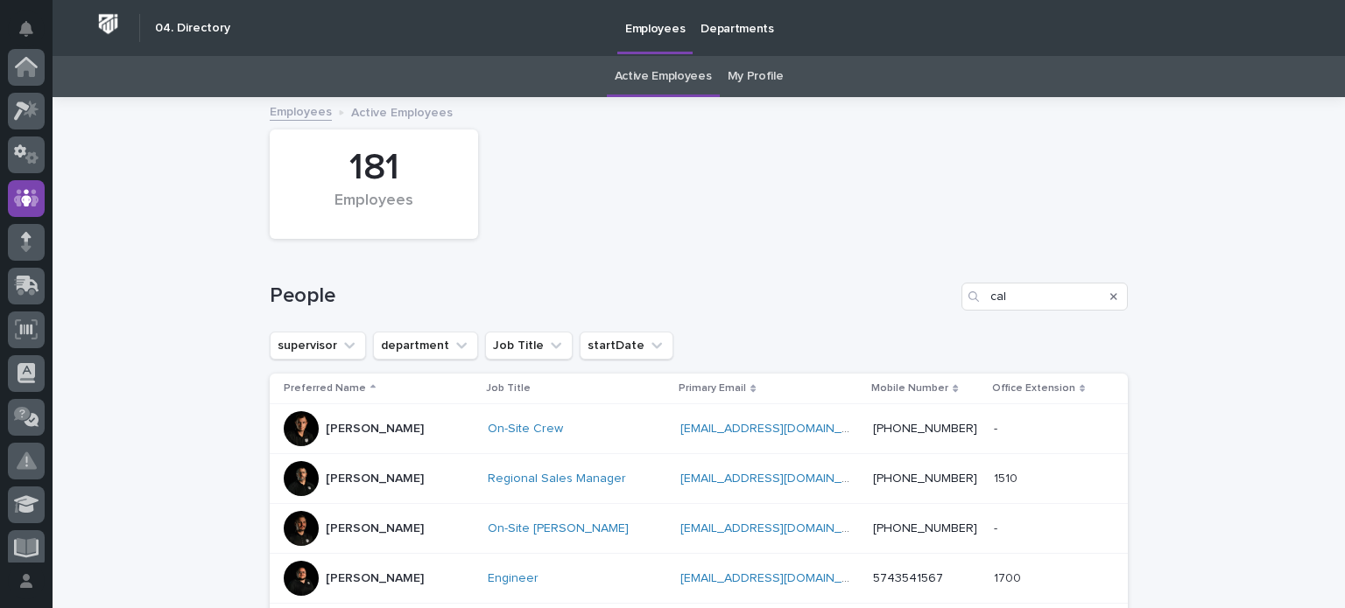
scroll to position [131, 0]
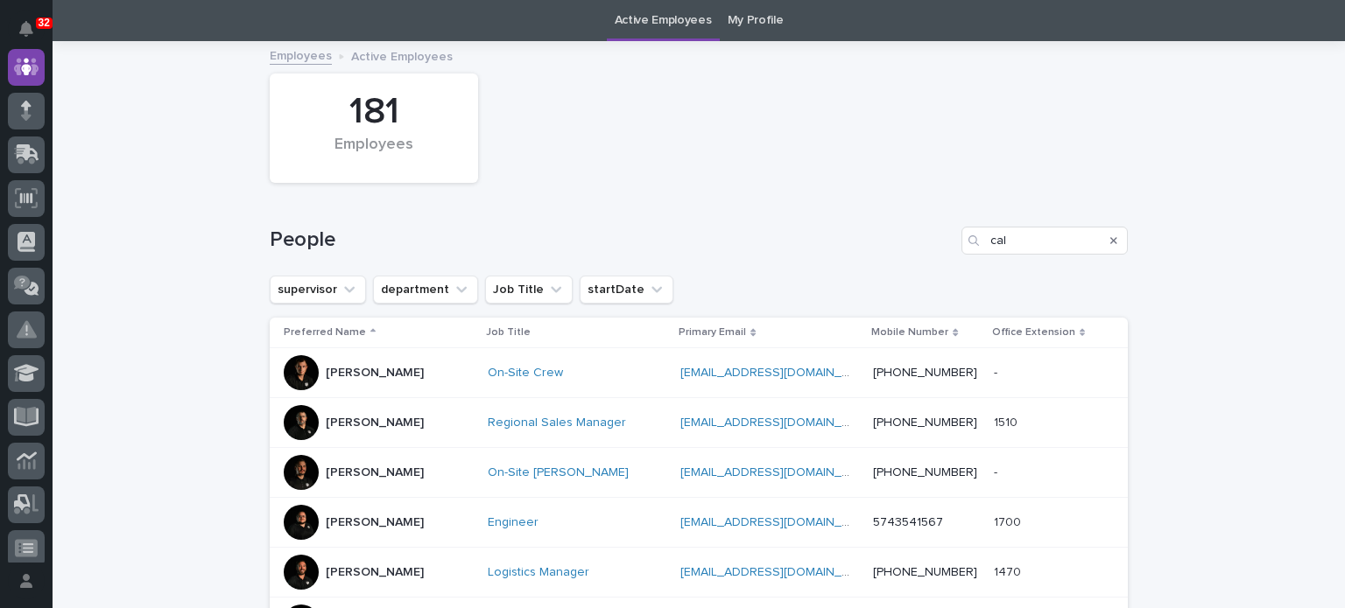
click at [1110, 236] on icon "Search" at bounding box center [1113, 241] width 7 height 11
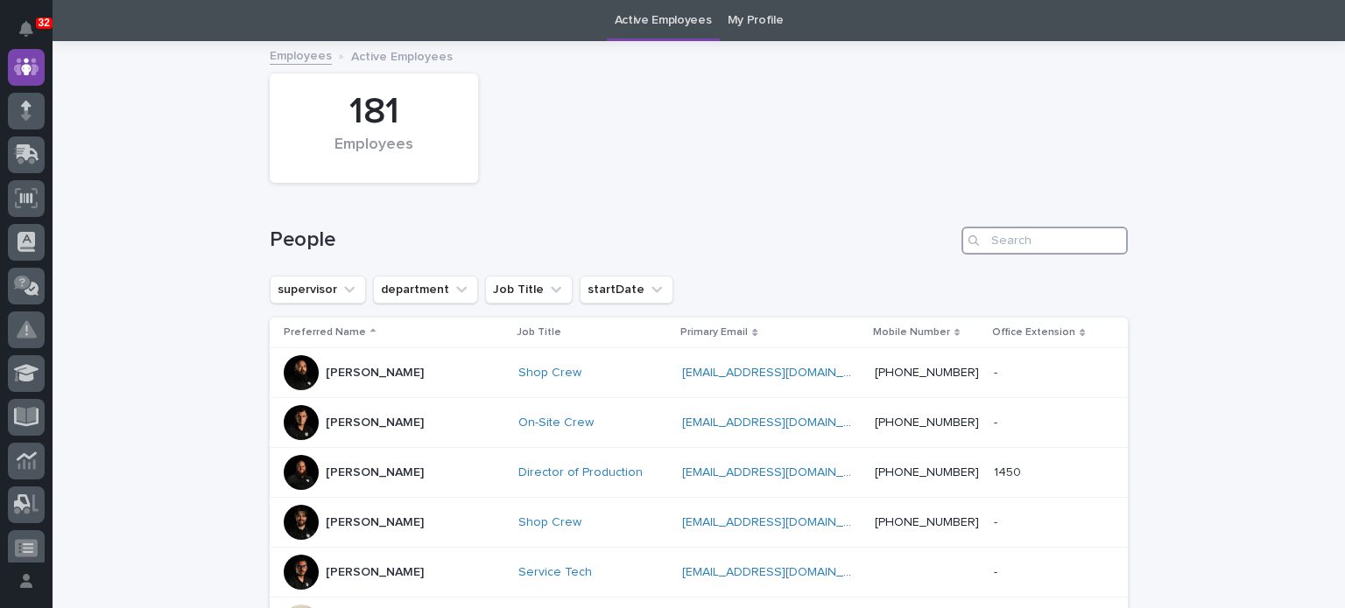
click at [1065, 237] on input "Search" at bounding box center [1044, 241] width 166 height 28
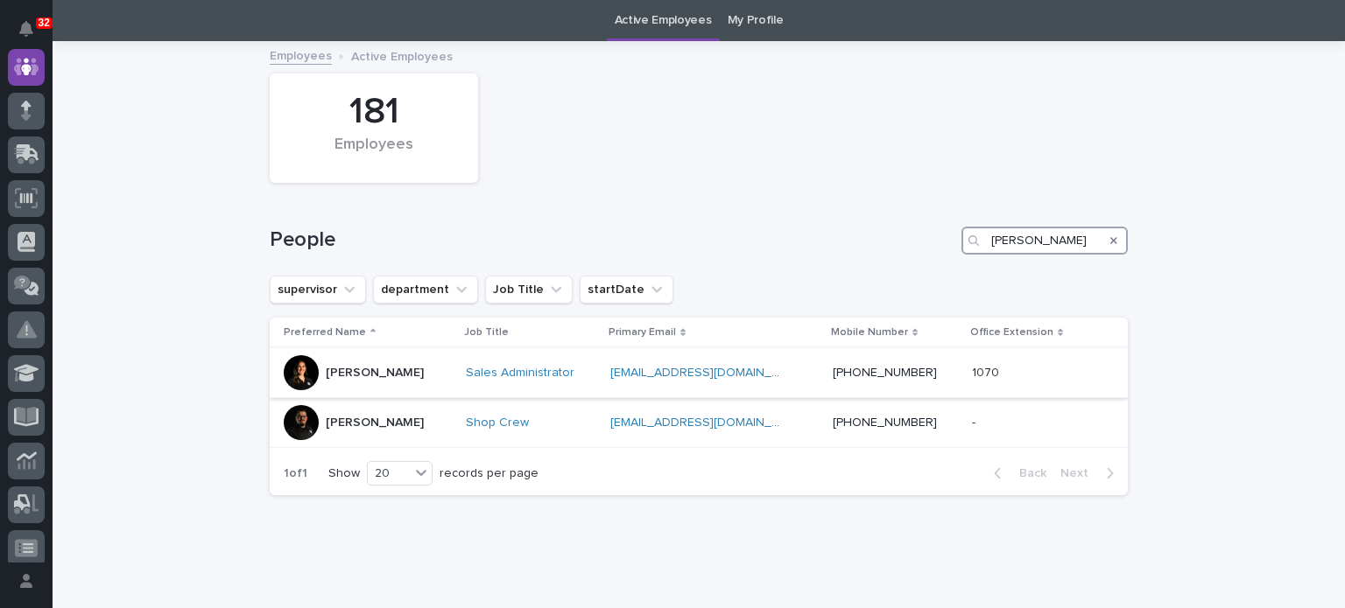
type input "moore"
click at [379, 370] on p "[PERSON_NAME]" at bounding box center [375, 373] width 98 height 15
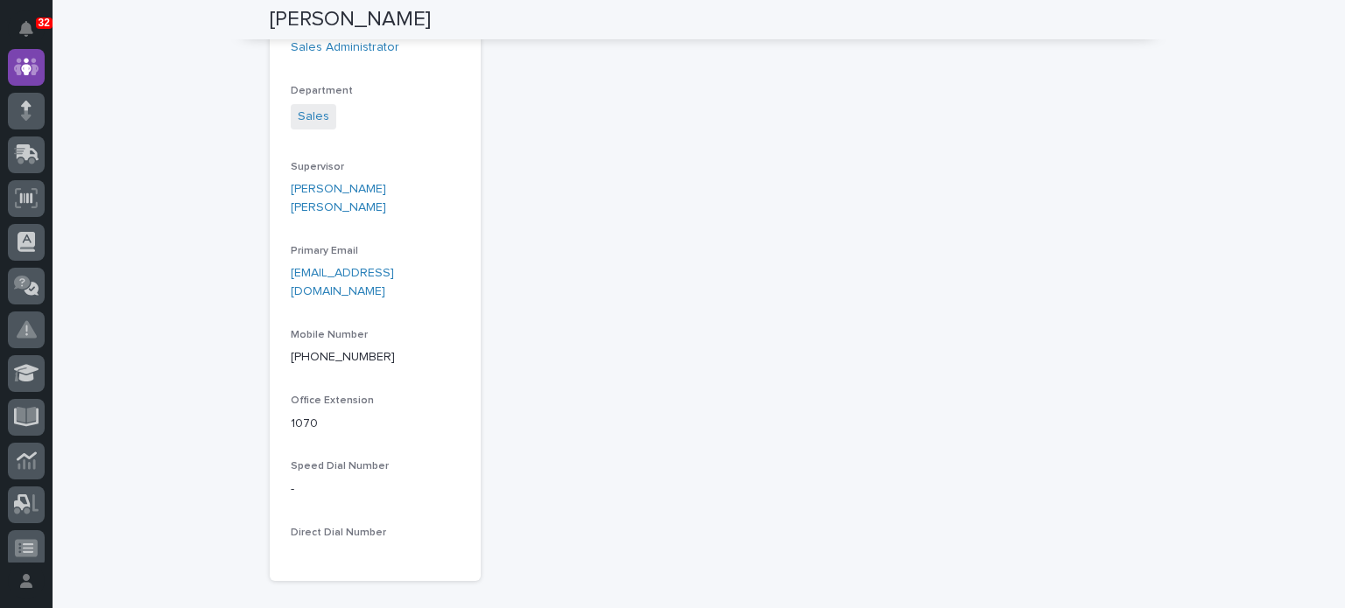
scroll to position [333, 0]
click at [752, 405] on div "**********" at bounding box center [811, 190] width 633 height 779
click at [333, 266] on link "[EMAIL_ADDRESS][DOMAIN_NAME]" at bounding box center [342, 281] width 103 height 31
